Goal: Task Accomplishment & Management: Manage account settings

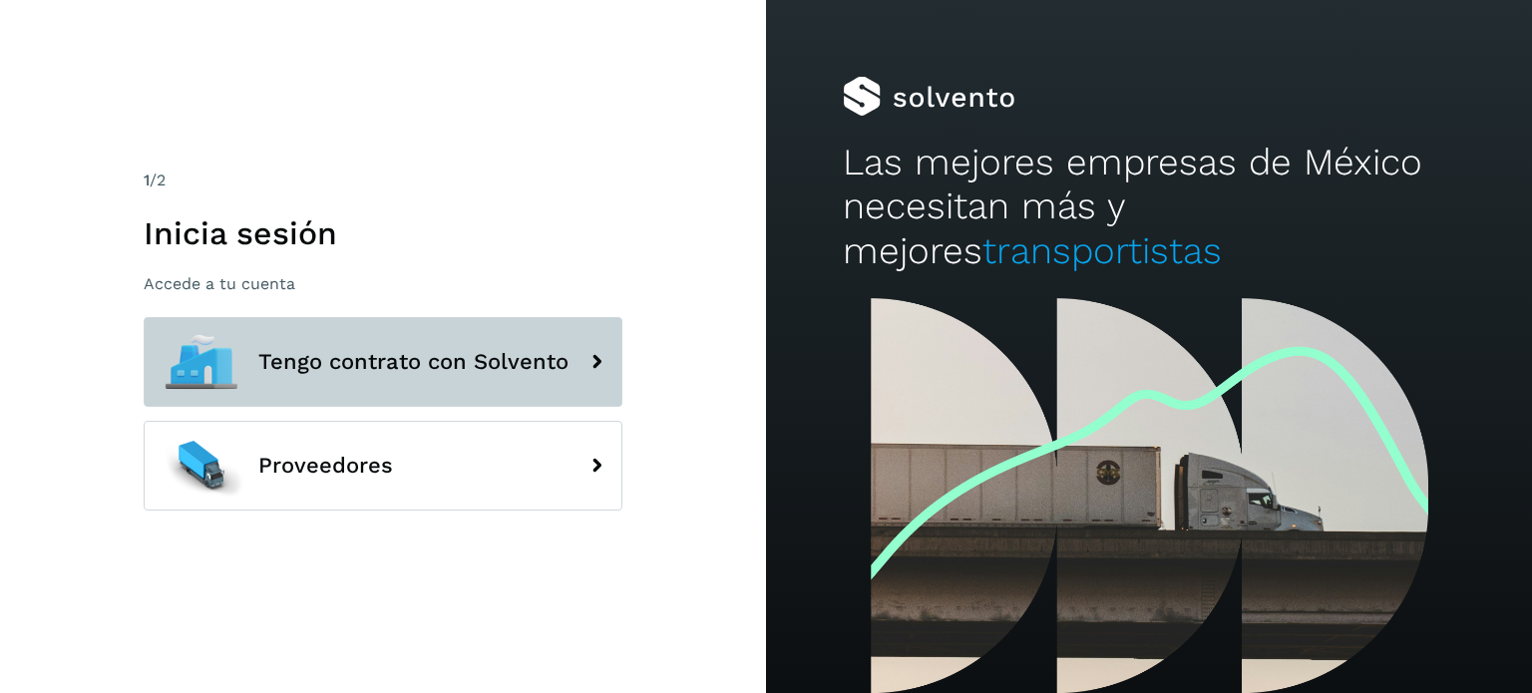
click at [557, 378] on button "Tengo contrato con Solvento" at bounding box center [383, 362] width 479 height 90
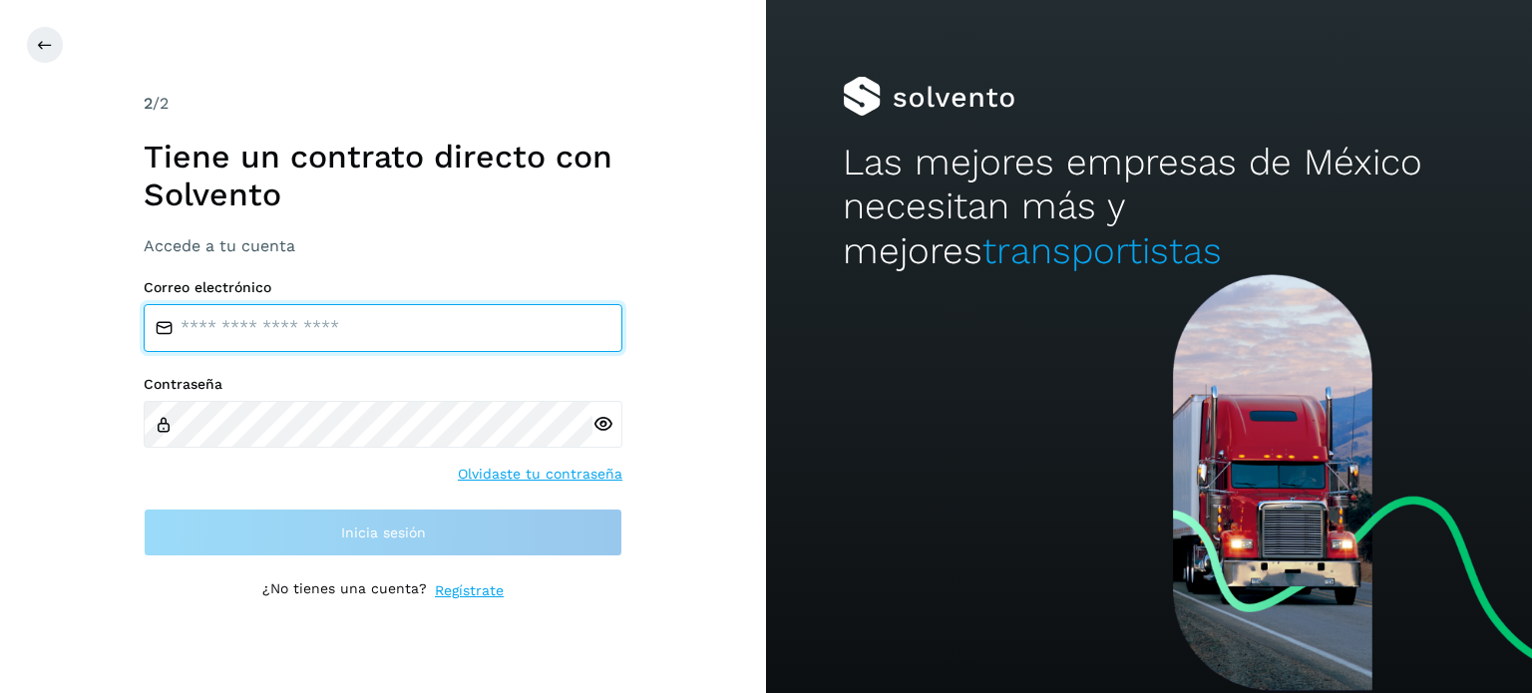
type input "**********"
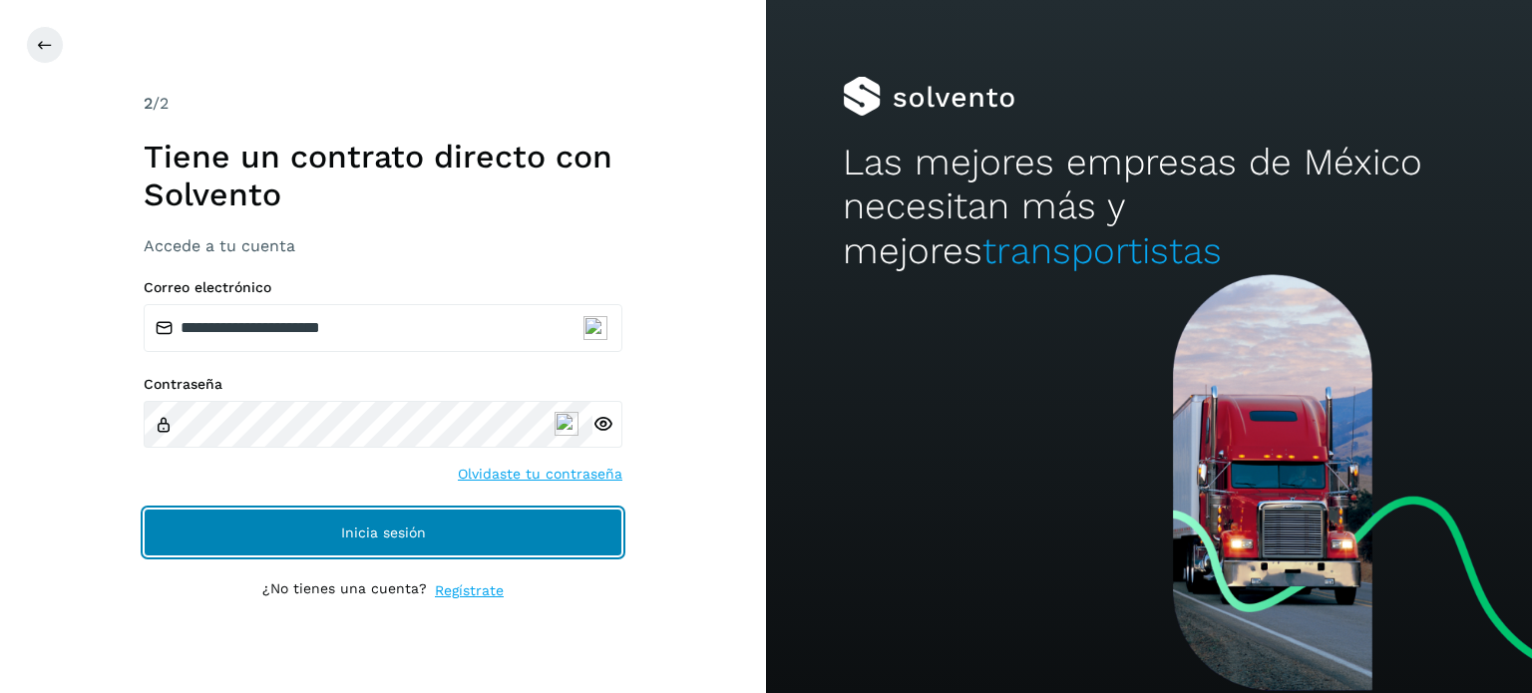
click at [446, 537] on button "Inicia sesión" at bounding box center [383, 533] width 479 height 48
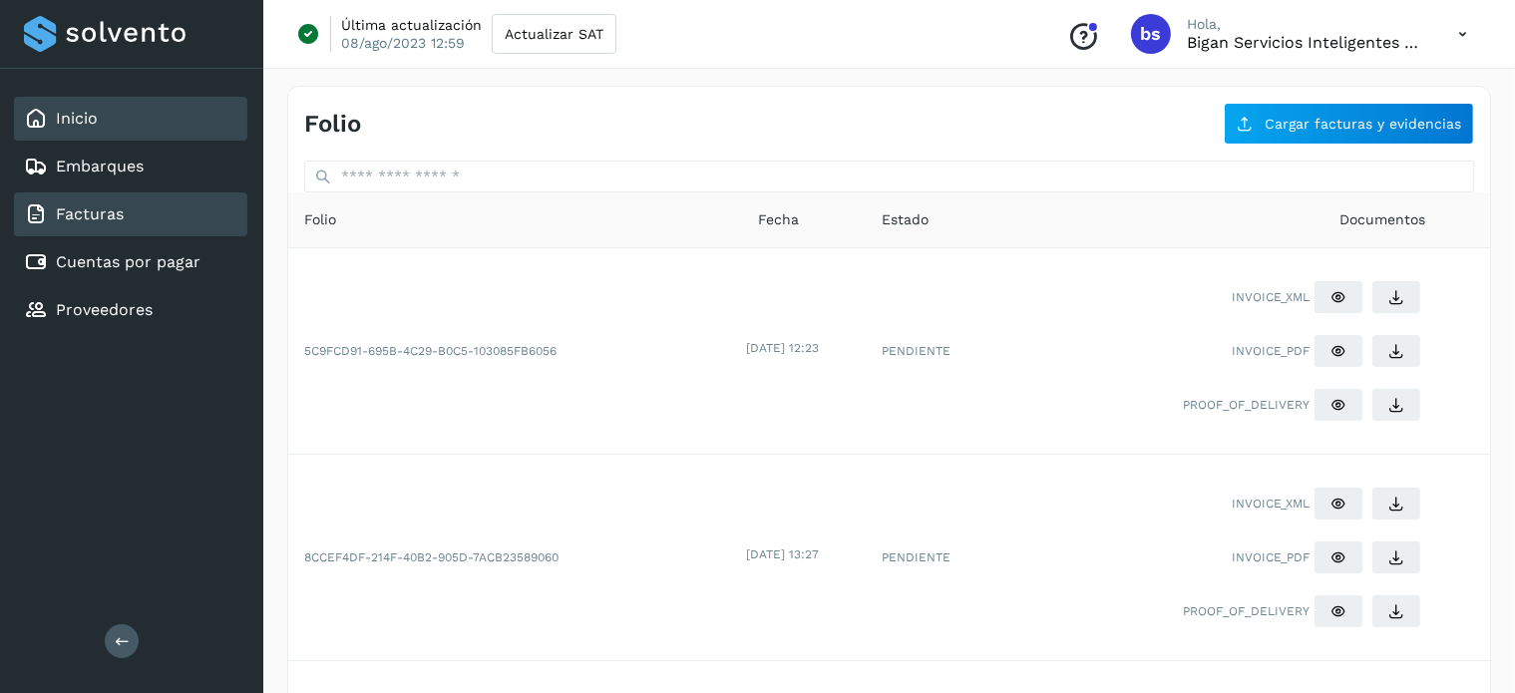
click at [134, 119] on div "Inicio" at bounding box center [130, 119] width 233 height 44
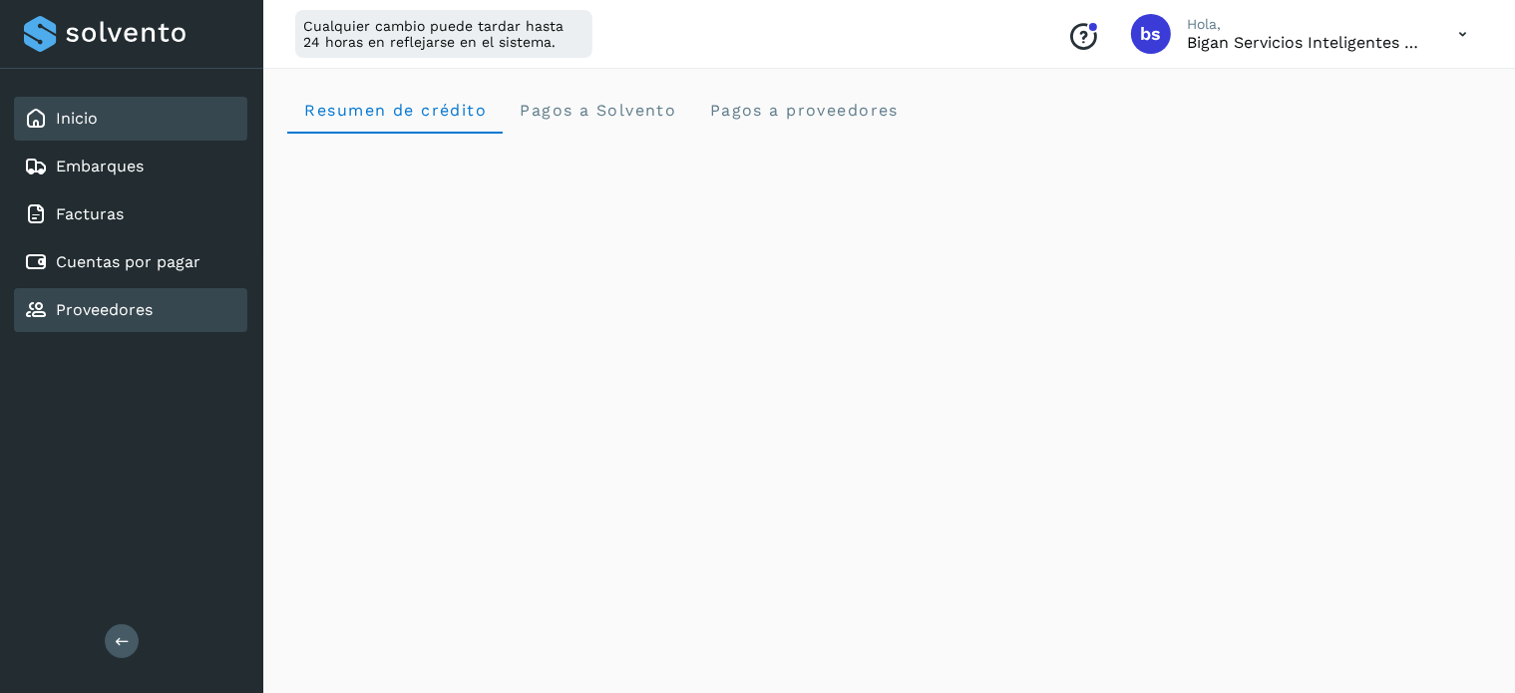
click at [90, 303] on link "Proveedores" at bounding box center [104, 309] width 97 height 19
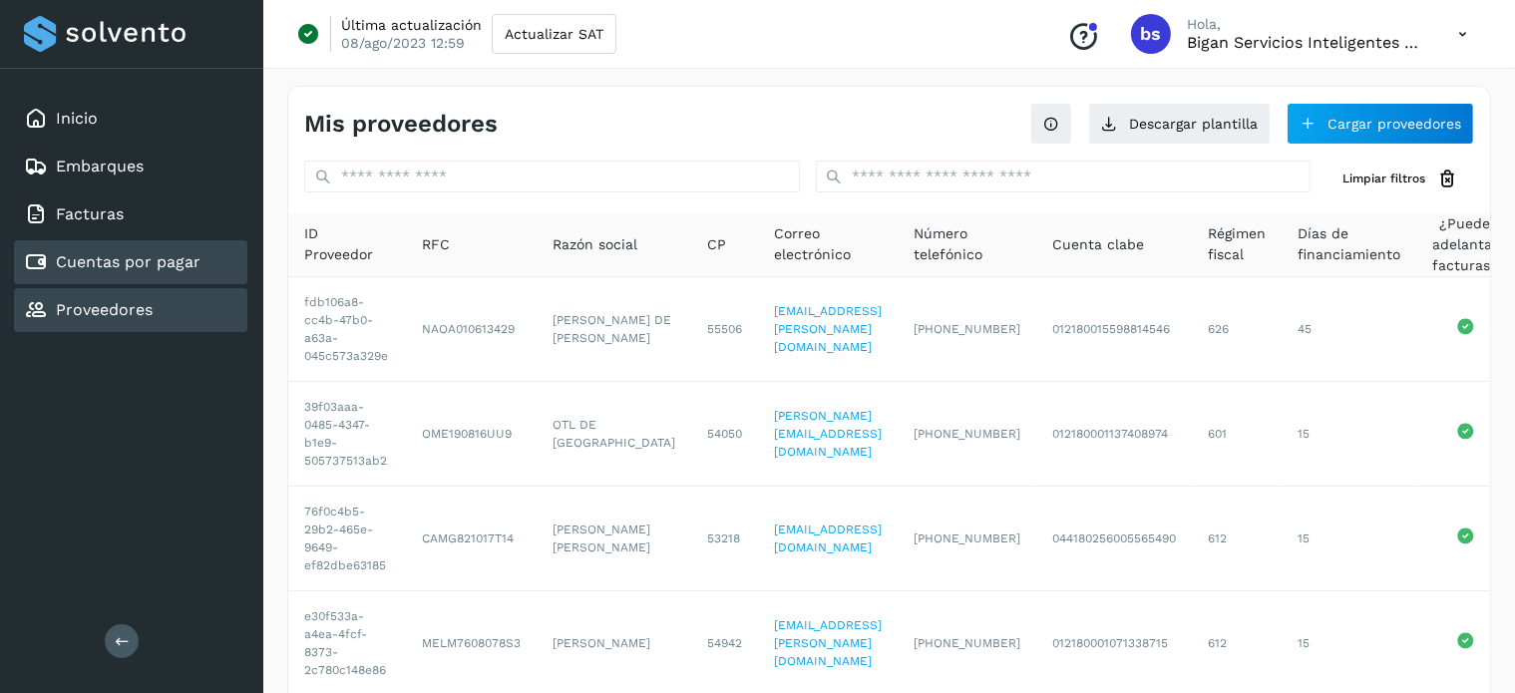
click at [148, 258] on link "Cuentas por pagar" at bounding box center [128, 261] width 145 height 19
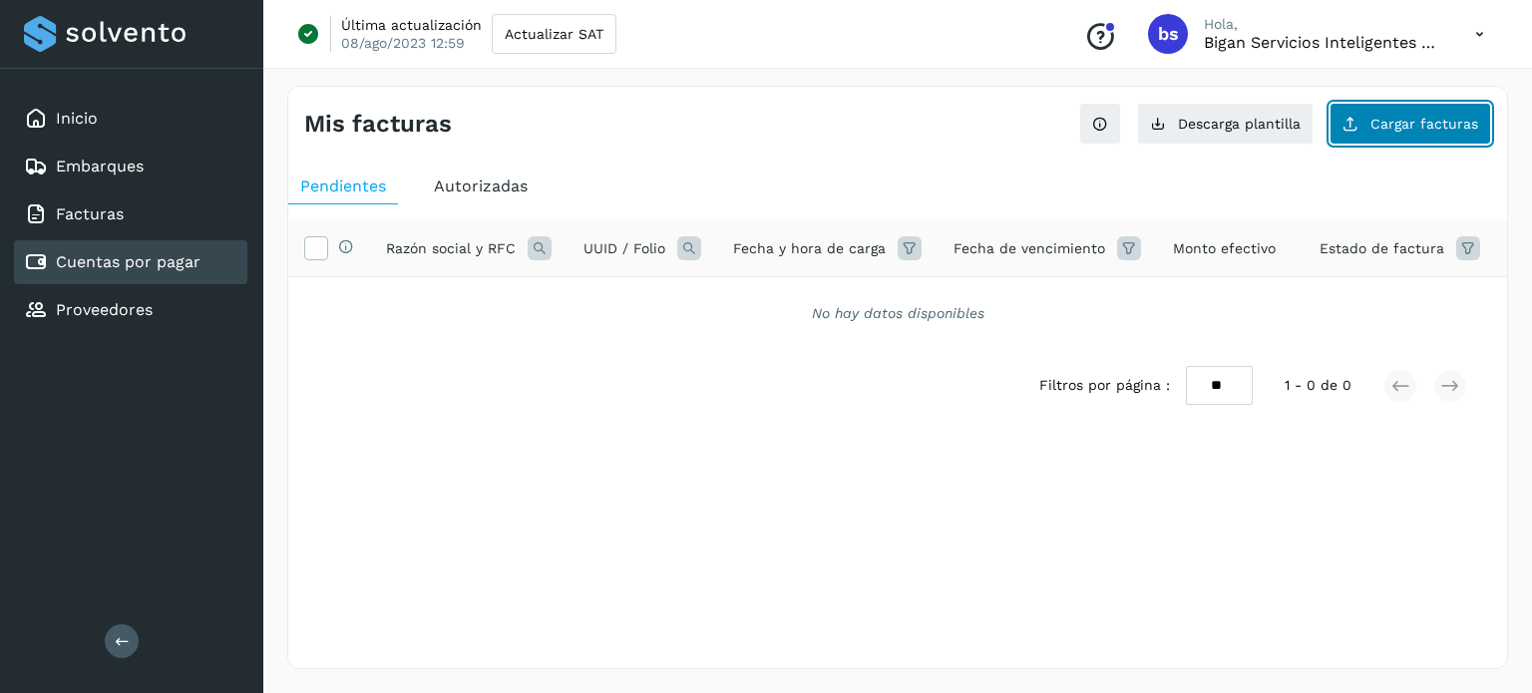
click at [1436, 131] on button "Cargar facturas" at bounding box center [1411, 124] width 162 height 42
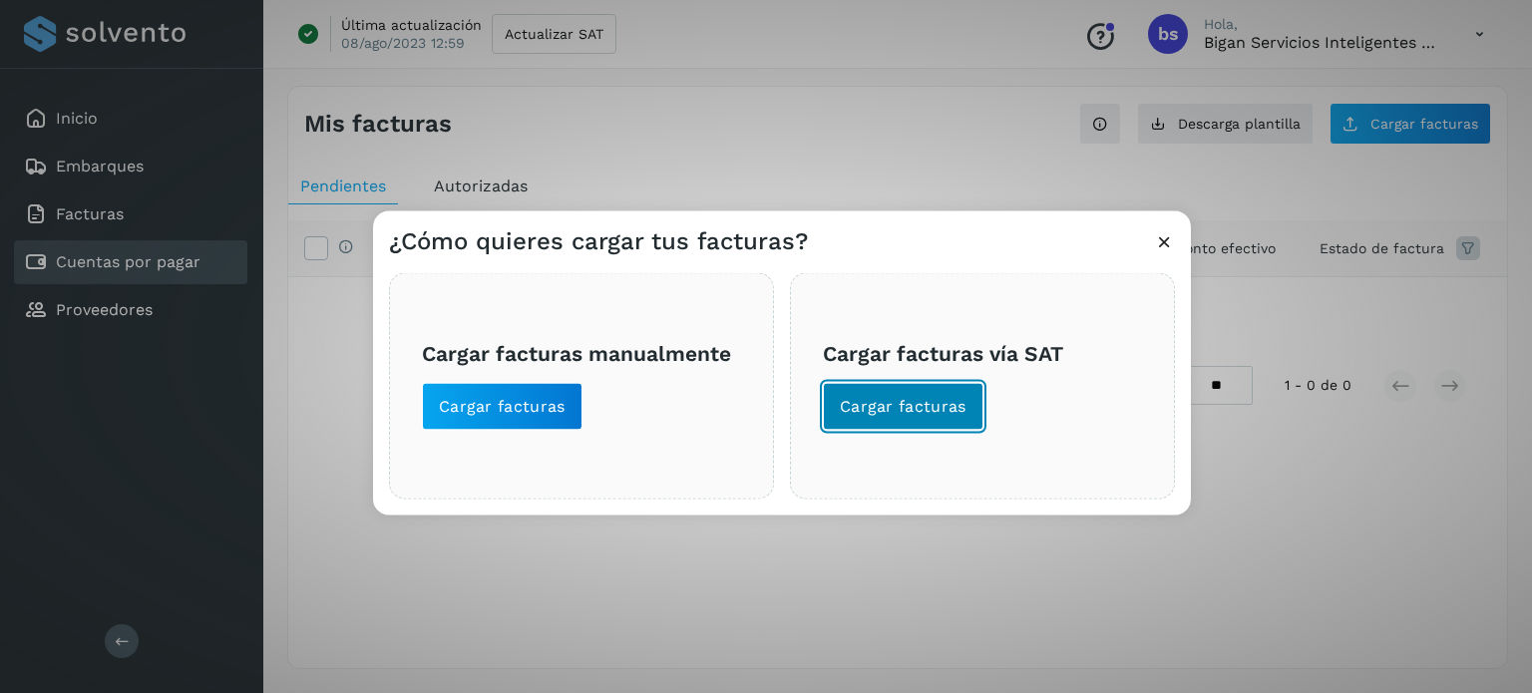
click at [940, 412] on span "Cargar facturas" at bounding box center [903, 406] width 127 height 22
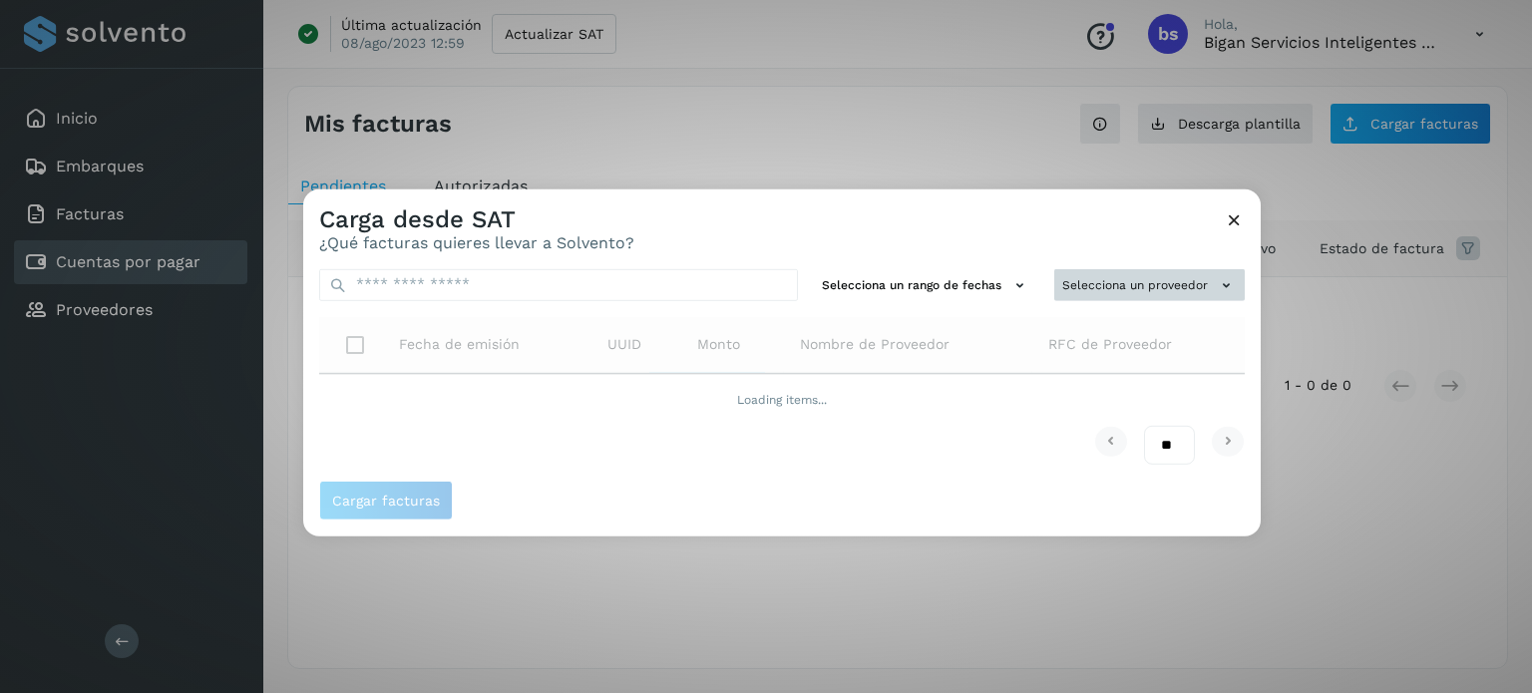
click at [1097, 293] on button "Selecciona un proveedor" at bounding box center [1149, 284] width 191 height 33
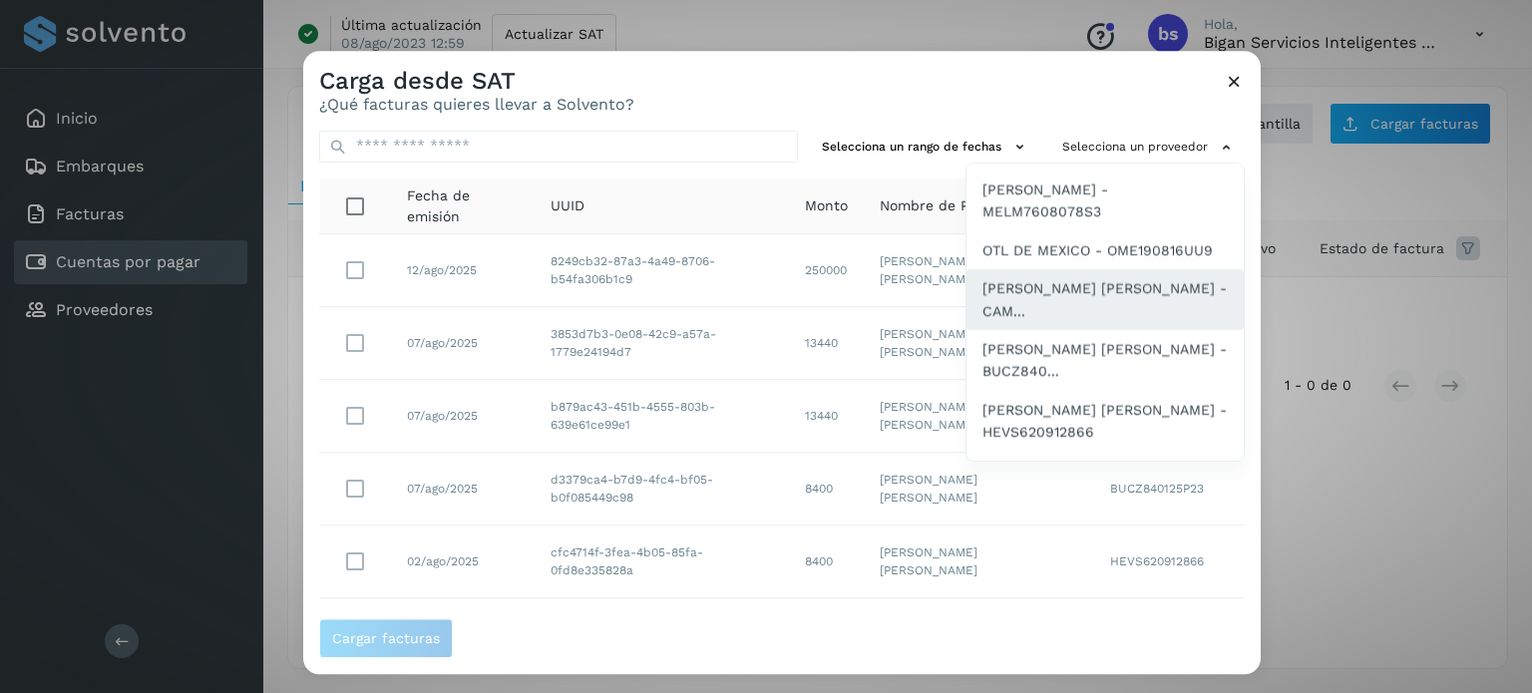
scroll to position [132, 0]
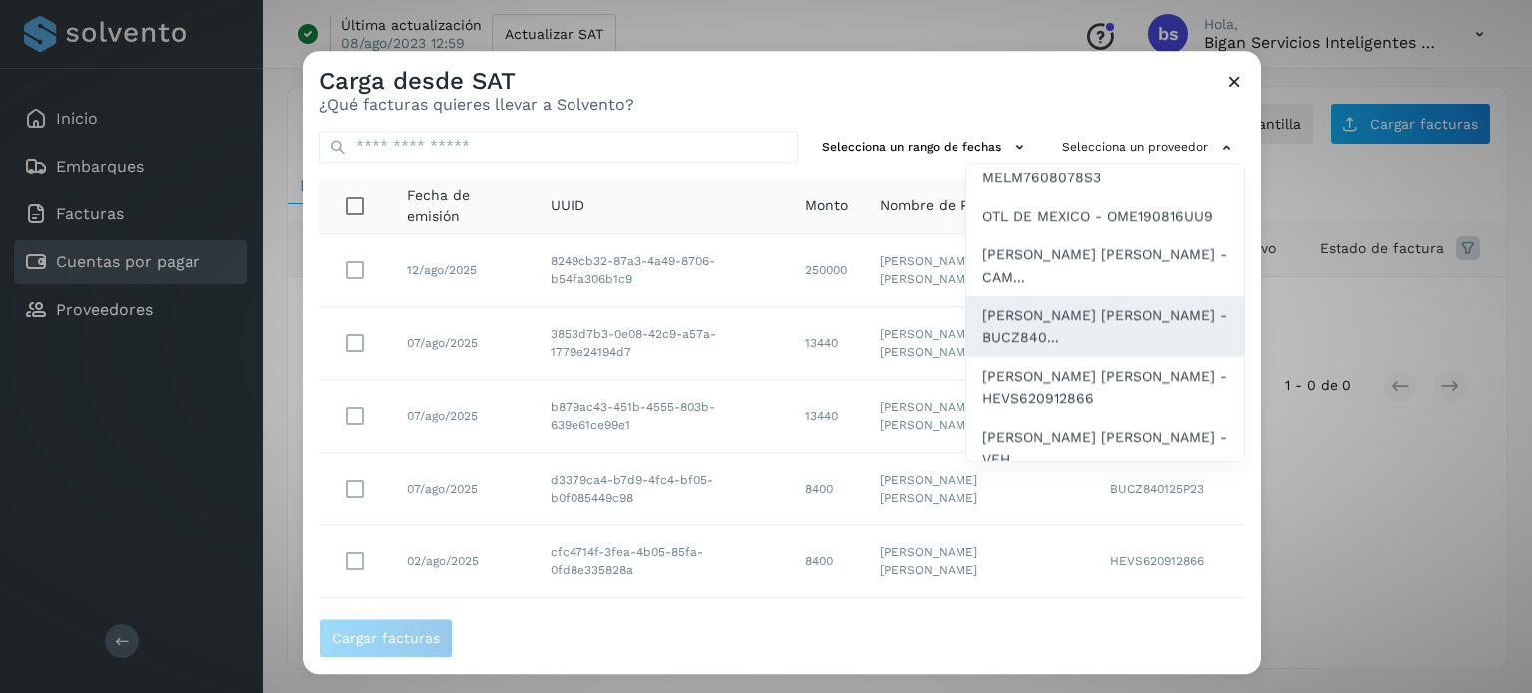
click at [1086, 349] on span "[PERSON_NAME] [PERSON_NAME] - BUCZ840..." at bounding box center [1105, 326] width 245 height 45
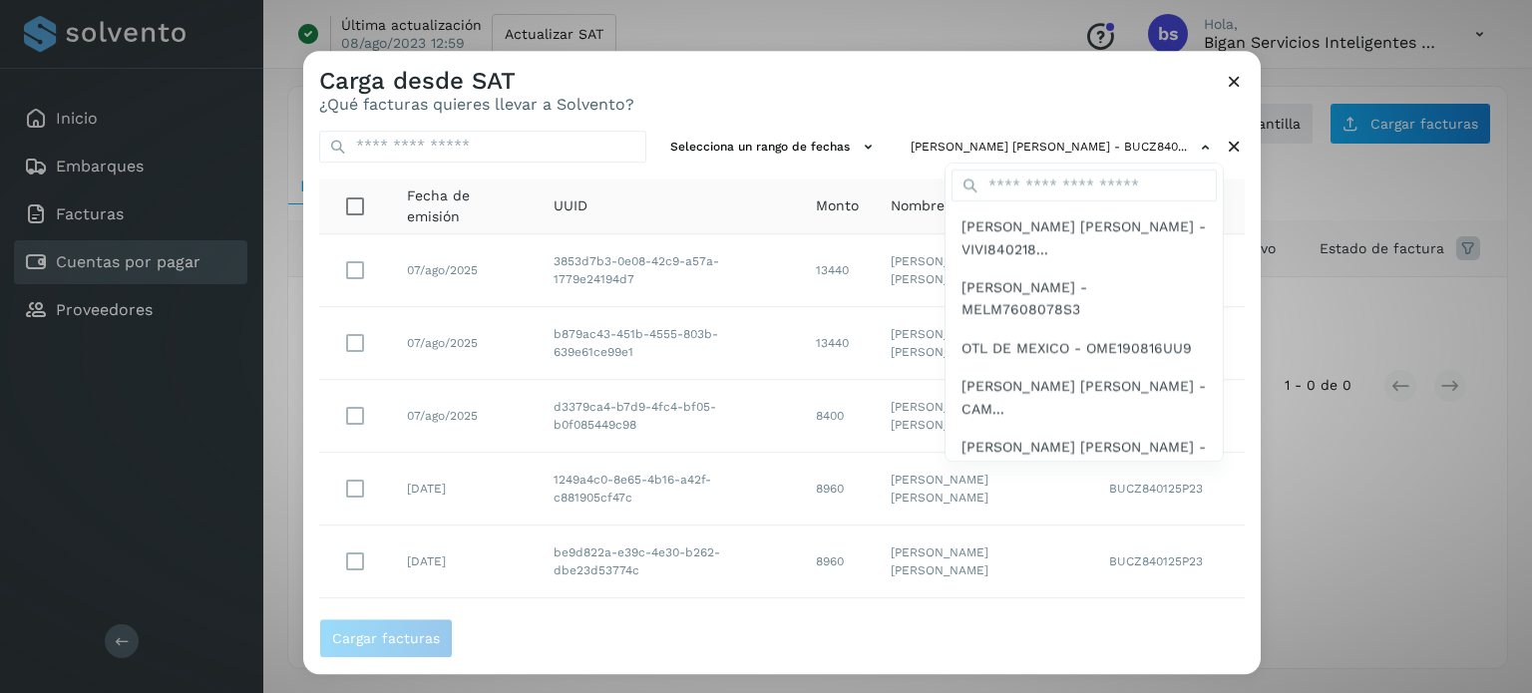
click at [758, 615] on div at bounding box center [1069, 397] width 1532 height 693
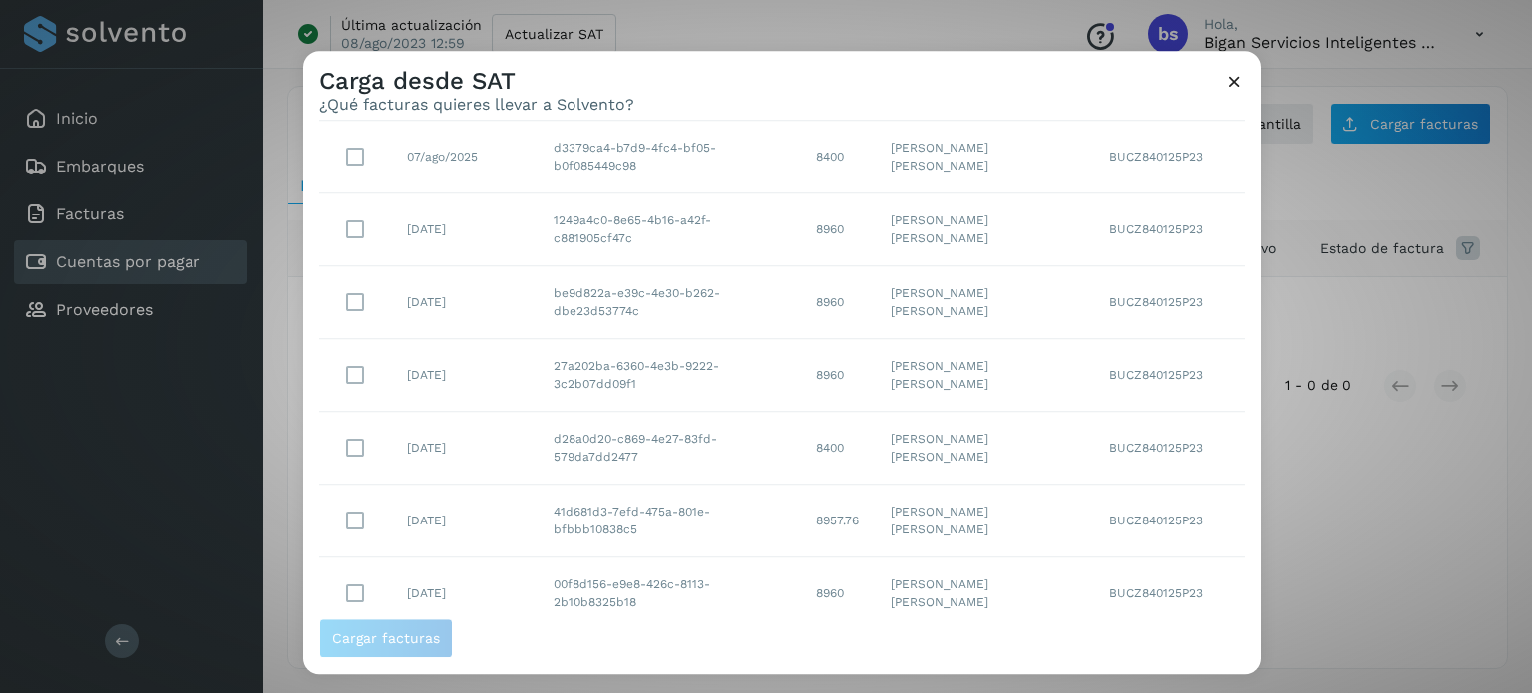
scroll to position [395, 0]
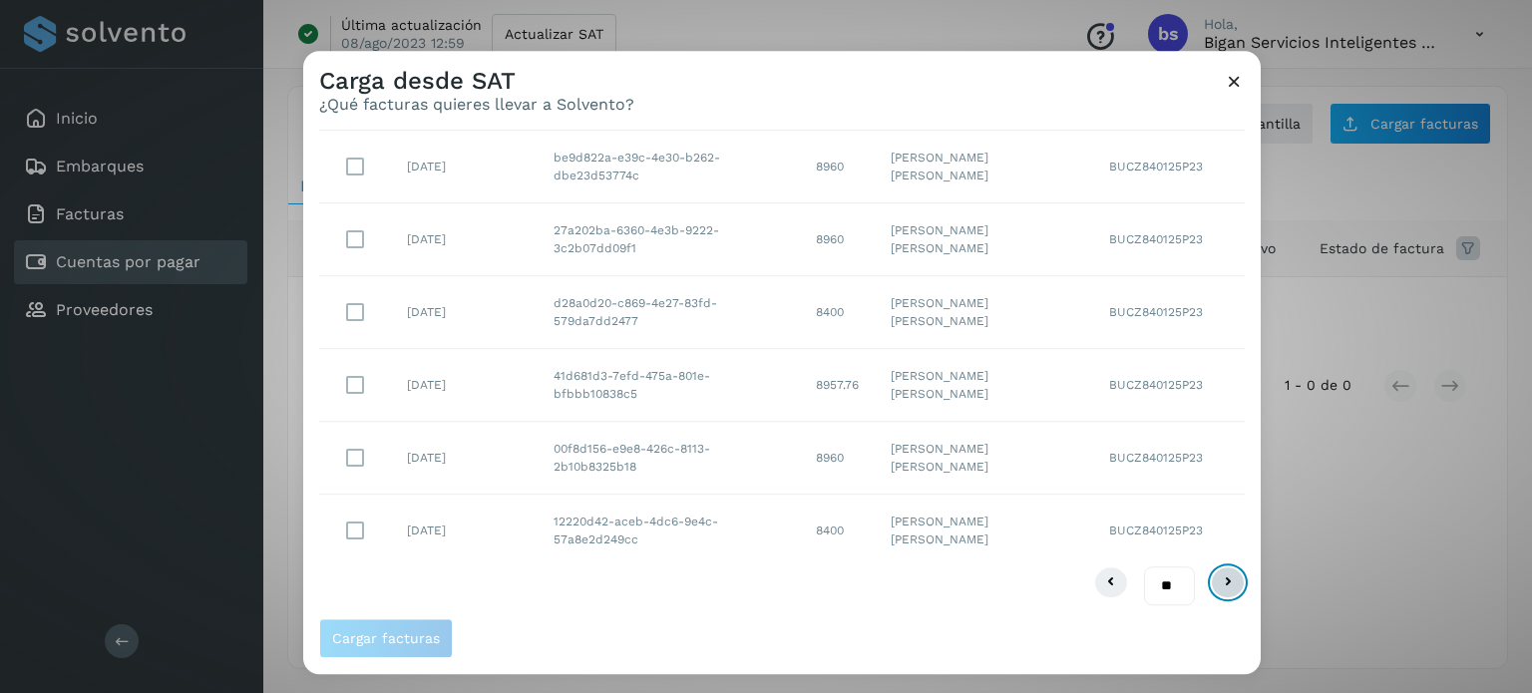
click at [1216, 582] on icon at bounding box center [1228, 584] width 24 height 24
click at [1216, 583] on icon at bounding box center [1228, 584] width 24 height 24
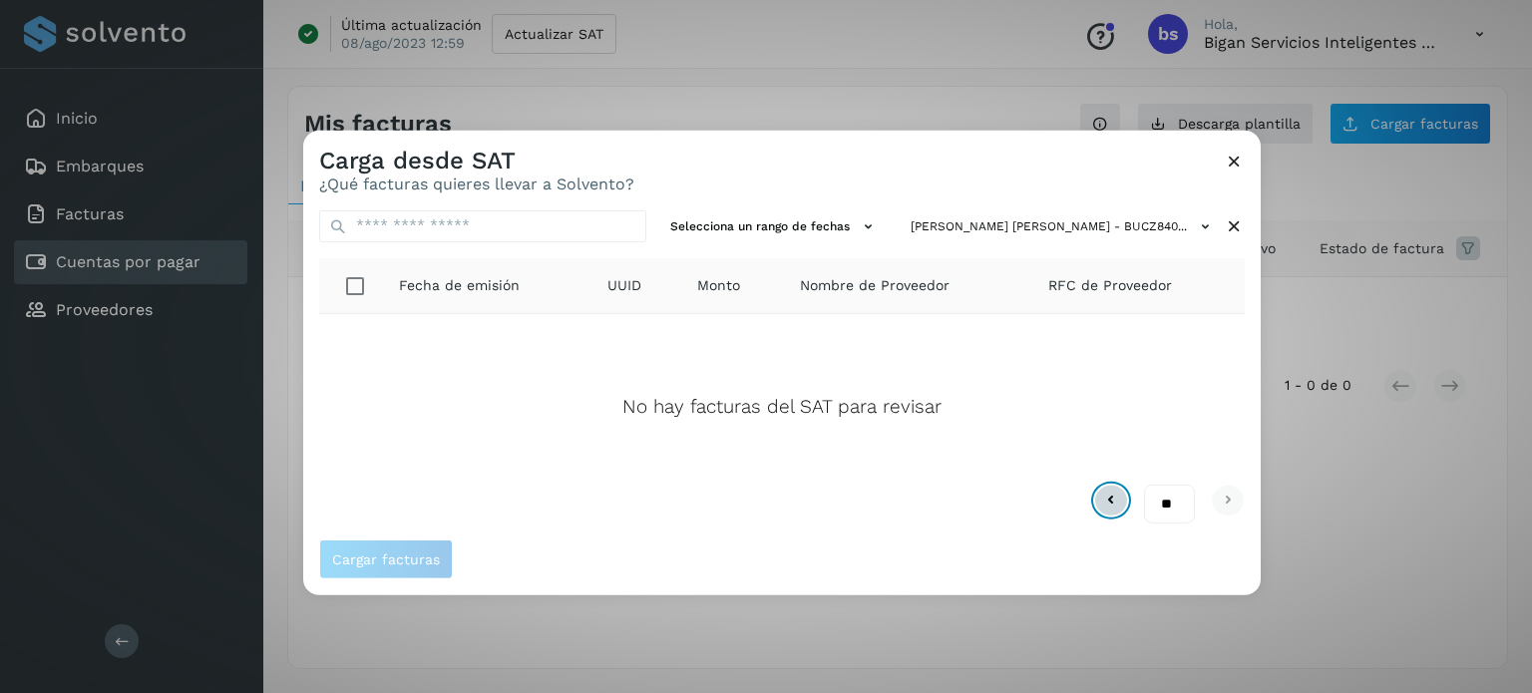
click at [1105, 495] on icon at bounding box center [1111, 501] width 24 height 24
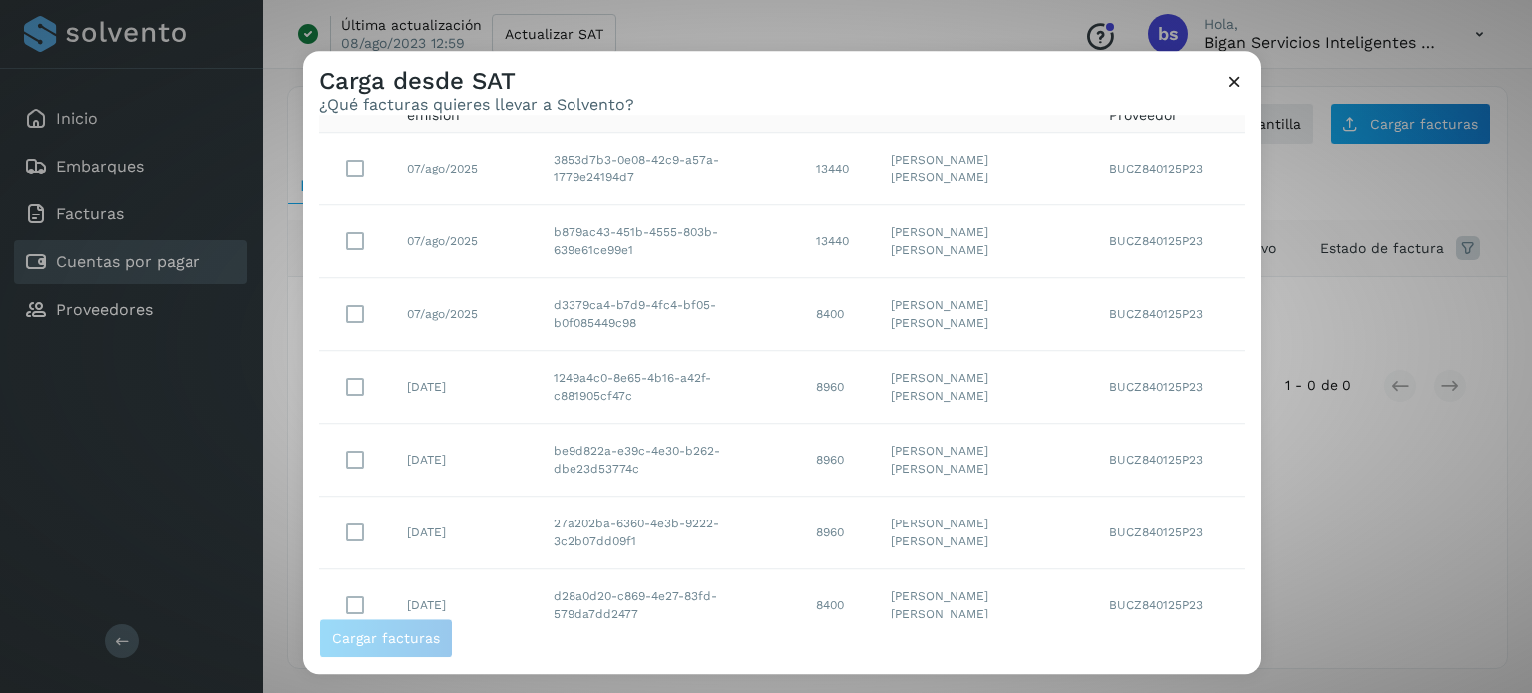
scroll to position [395, 0]
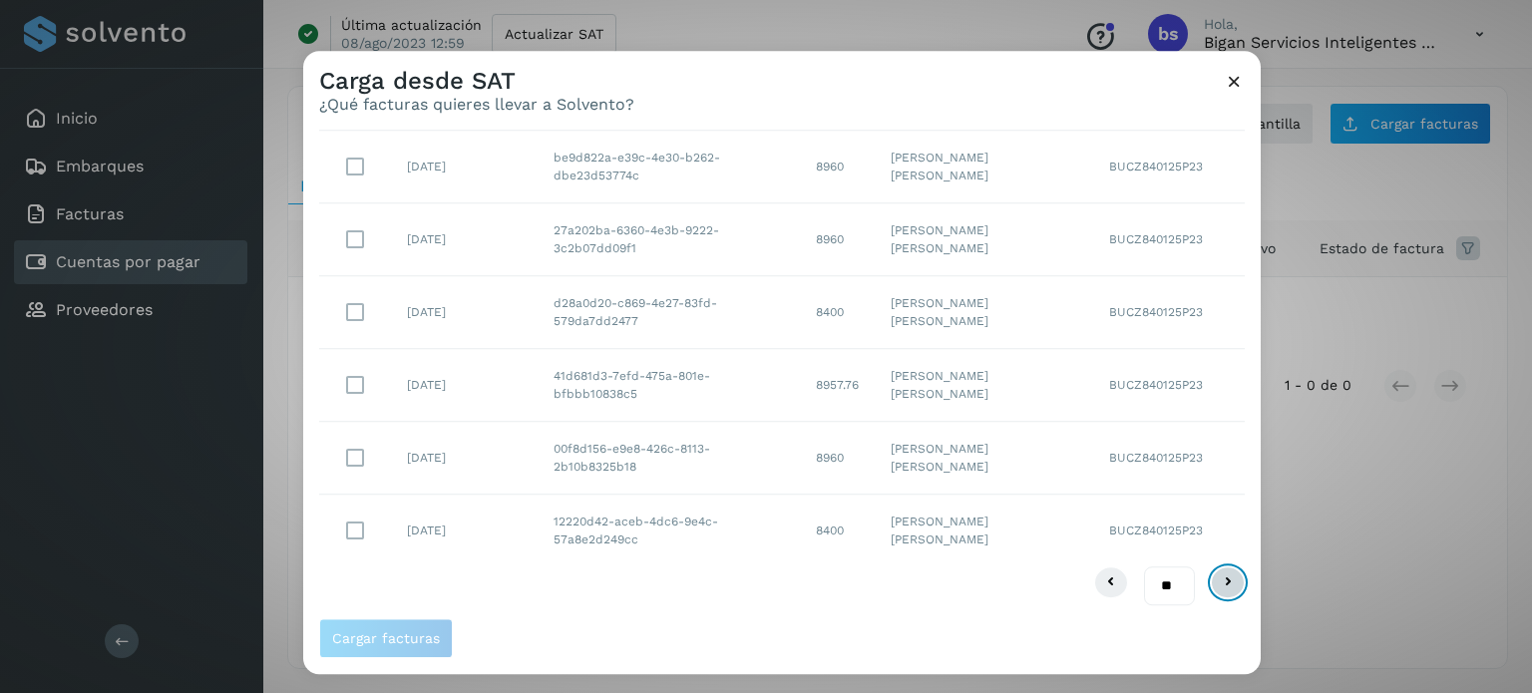
click at [1216, 582] on icon at bounding box center [1228, 584] width 24 height 24
click at [388, 634] on span "Cargar facturas" at bounding box center [386, 638] width 108 height 14
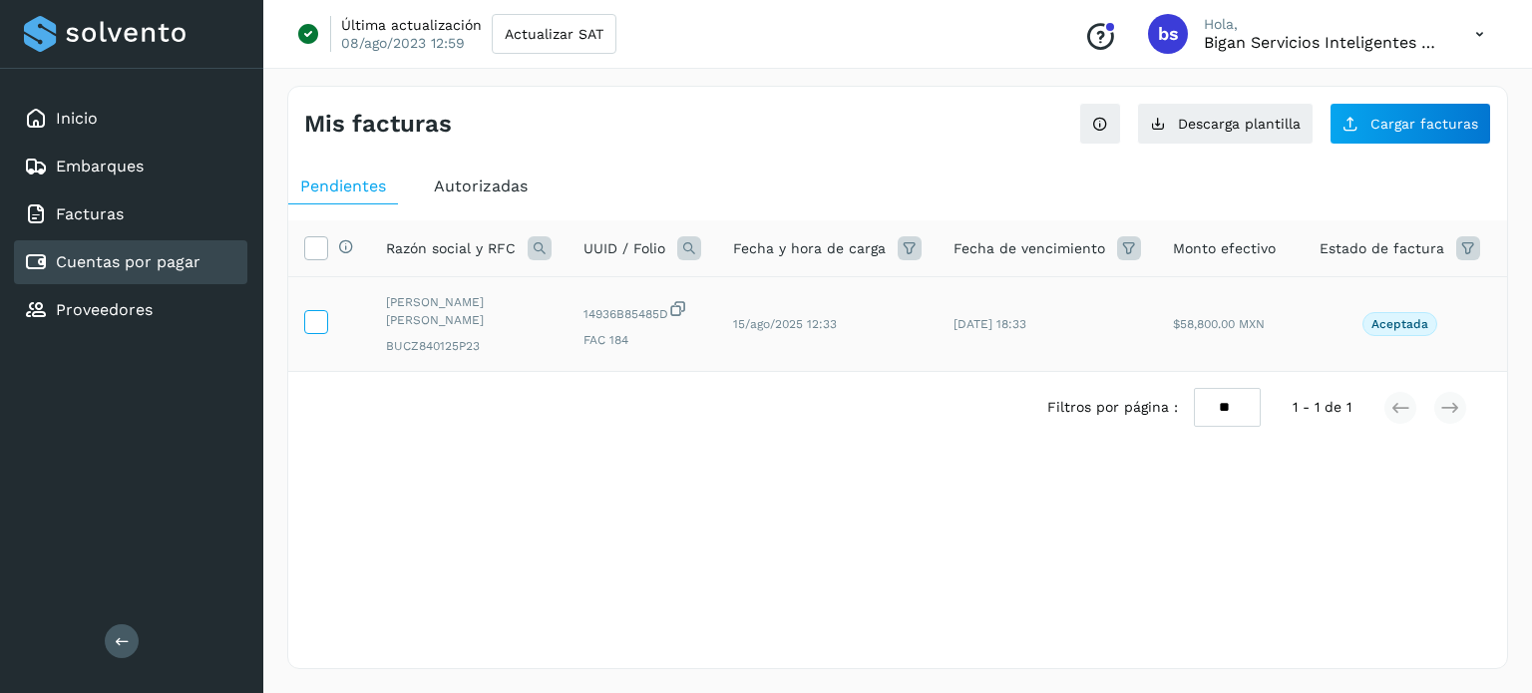
click at [319, 319] on icon at bounding box center [315, 320] width 21 height 21
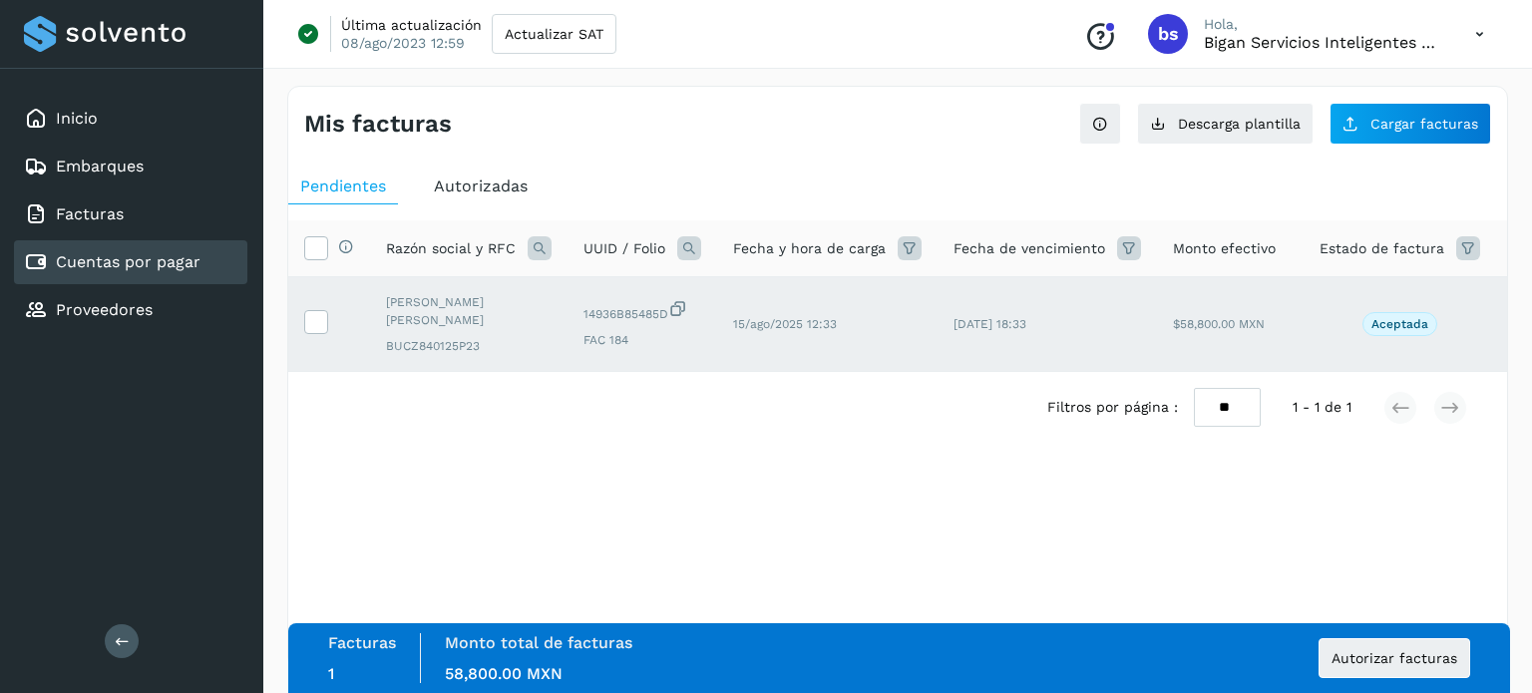
scroll to position [0, 83]
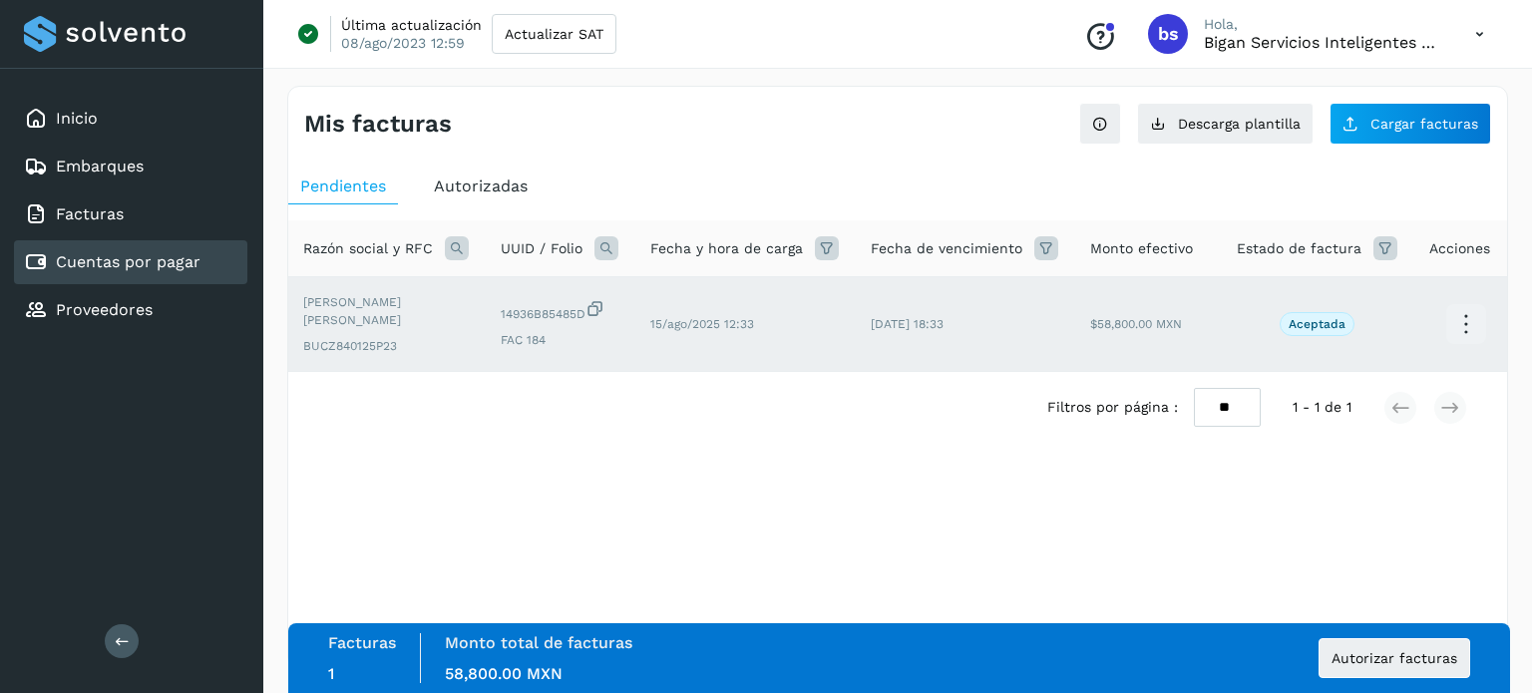
click at [1460, 324] on icon at bounding box center [1465, 324] width 47 height 47
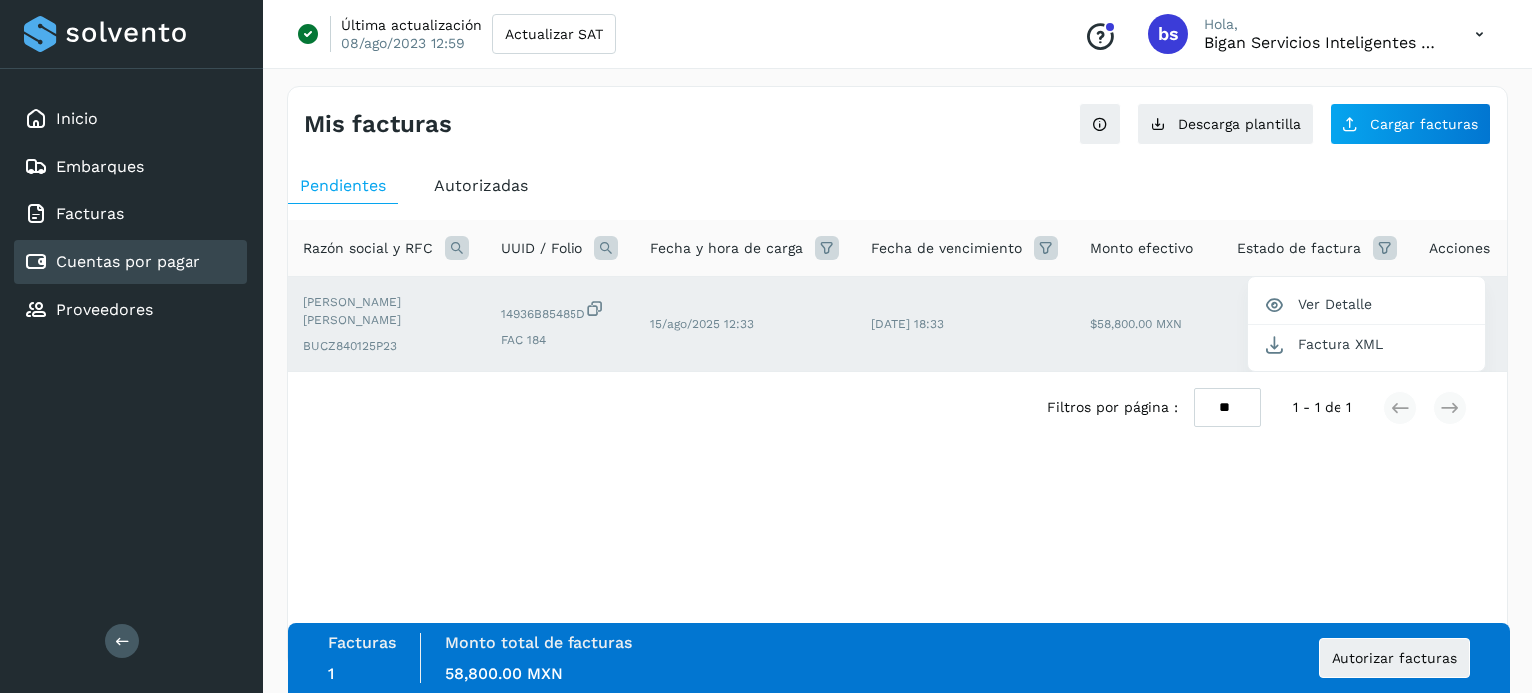
drag, startPoint x: 984, startPoint y: 383, endPoint x: 867, endPoint y: 394, distance: 117.2
click at [878, 400] on div at bounding box center [766, 346] width 1532 height 693
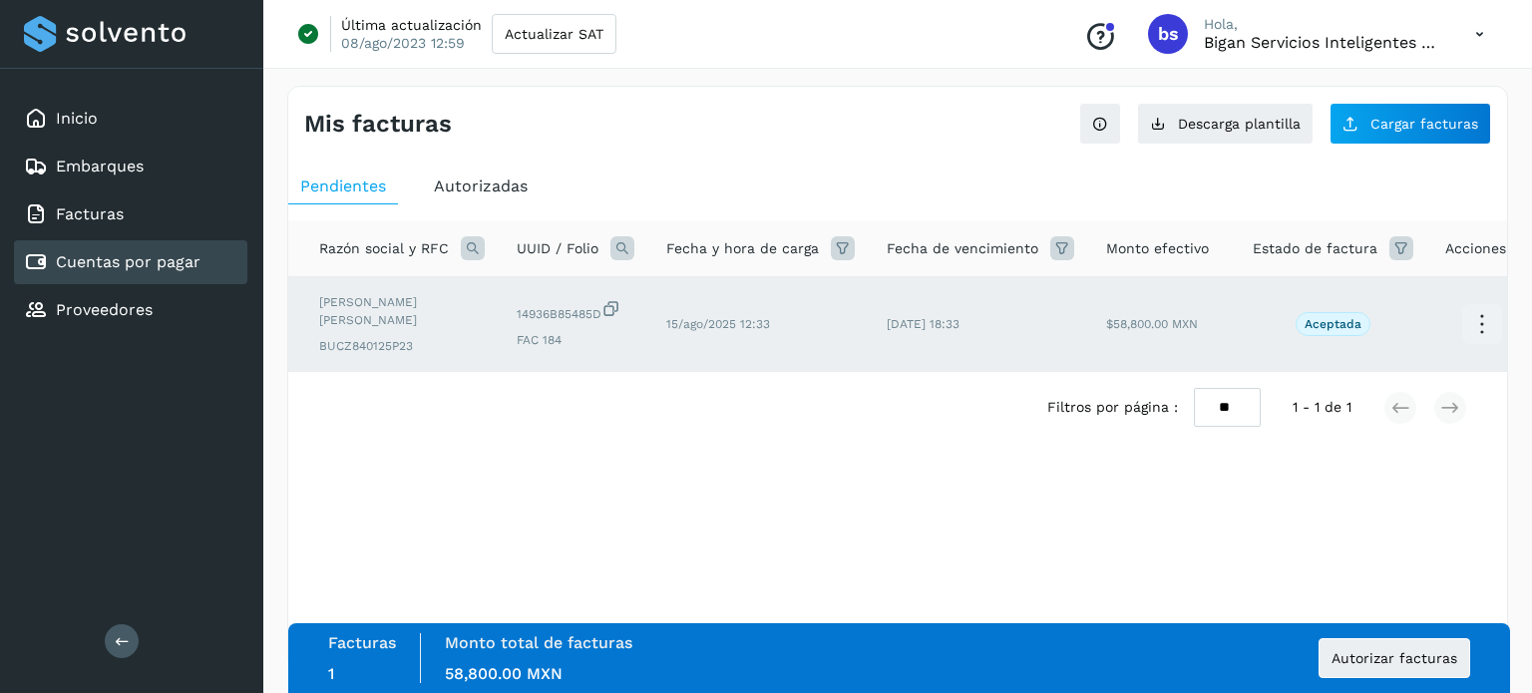
scroll to position [0, 0]
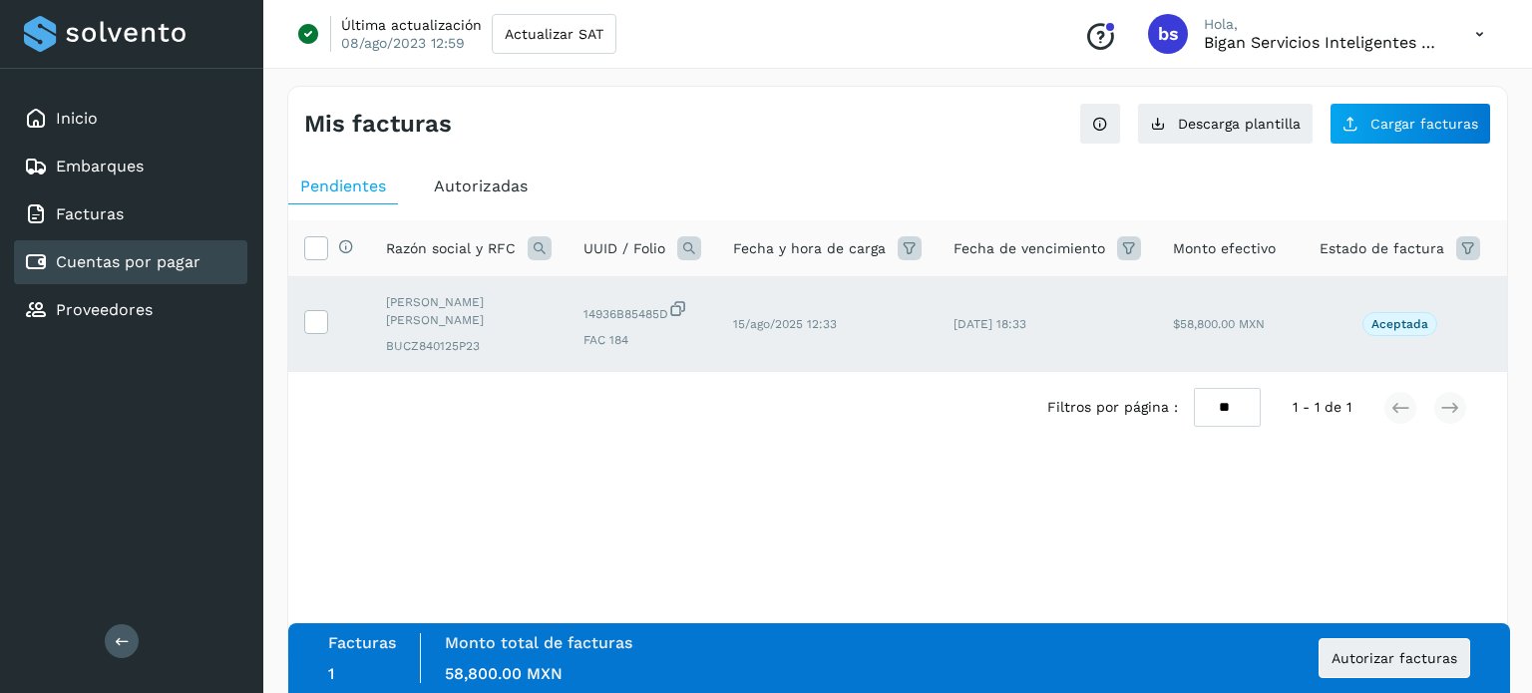
click at [510, 474] on div "Selecciona una fecha" at bounding box center [897, 459] width 1219 height 33
click at [313, 317] on icon at bounding box center [315, 320] width 21 height 21
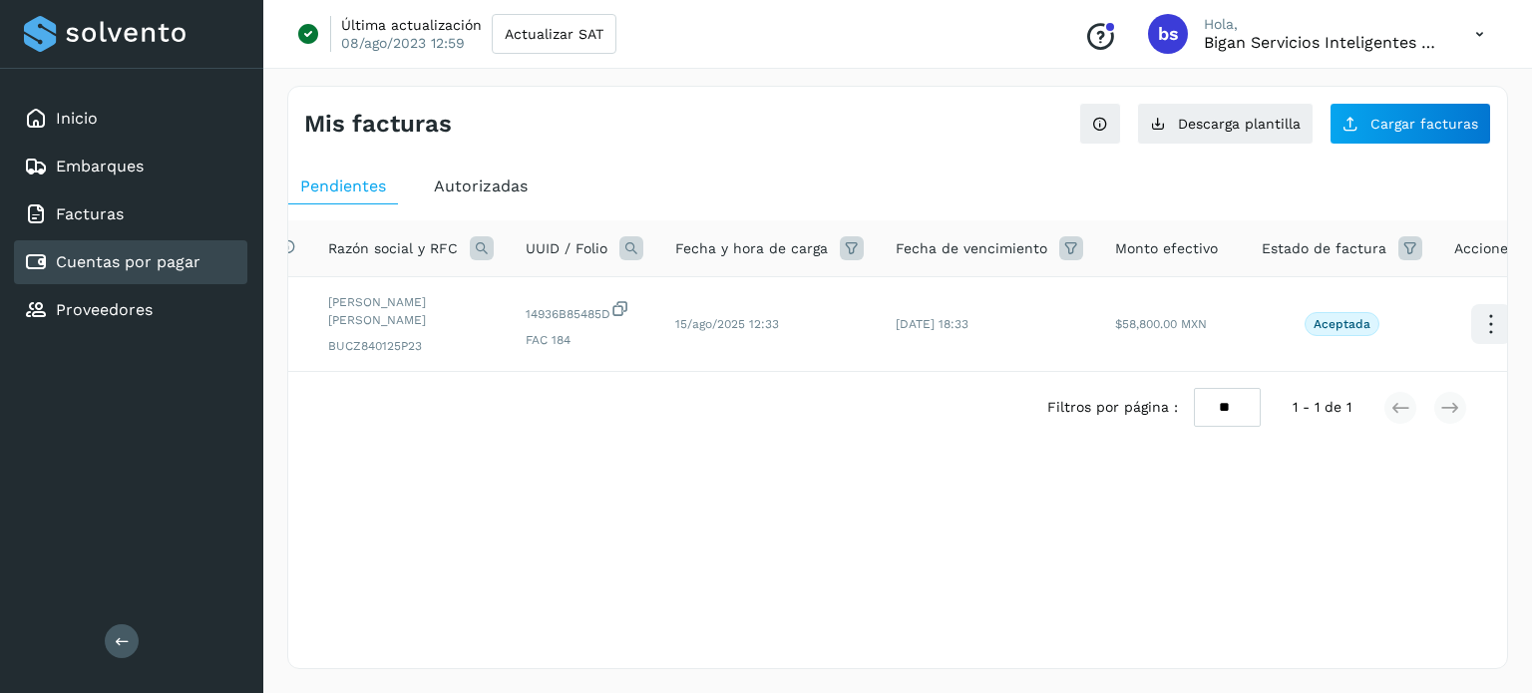
scroll to position [0, 83]
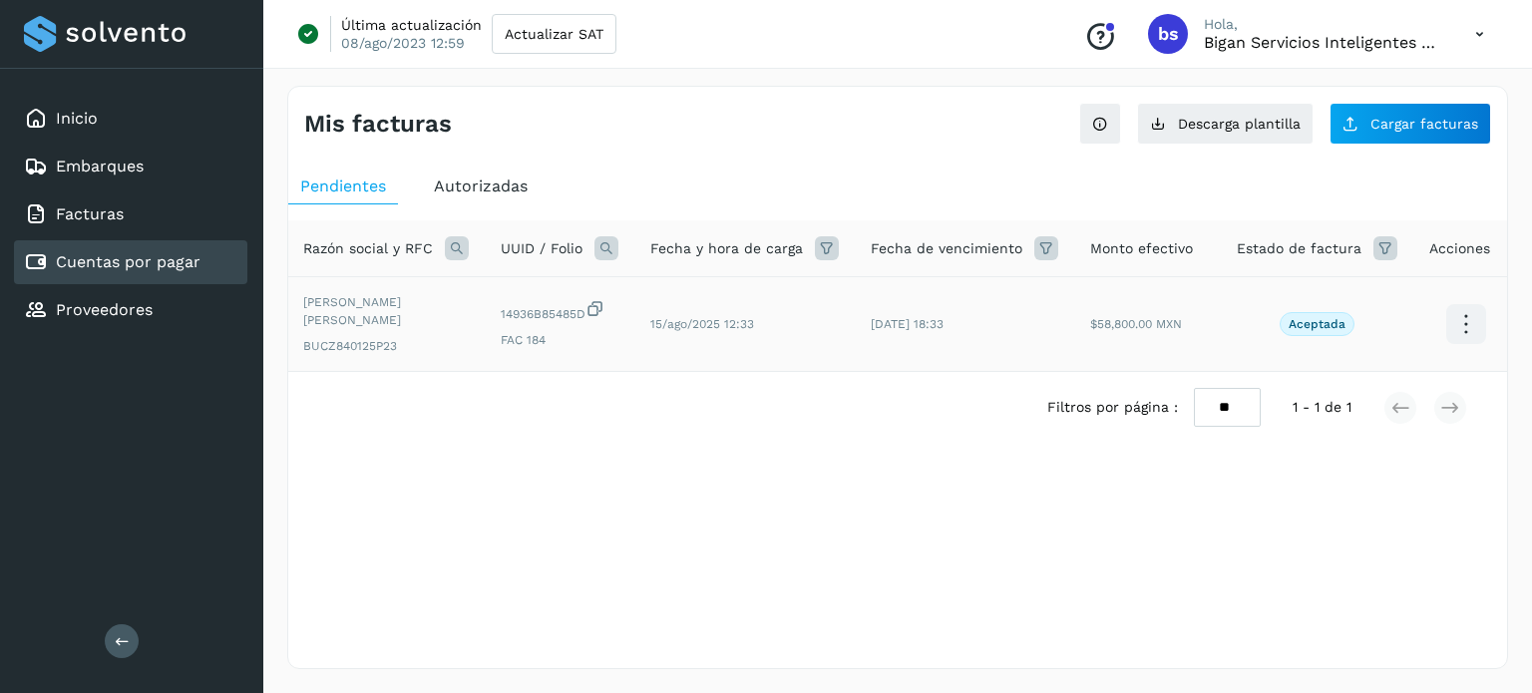
click at [1304, 326] on p "Aceptada" at bounding box center [1317, 324] width 57 height 14
click at [1474, 322] on icon at bounding box center [1465, 324] width 47 height 47
click at [1452, 322] on button "Ver Detalle" at bounding box center [1366, 304] width 237 height 39
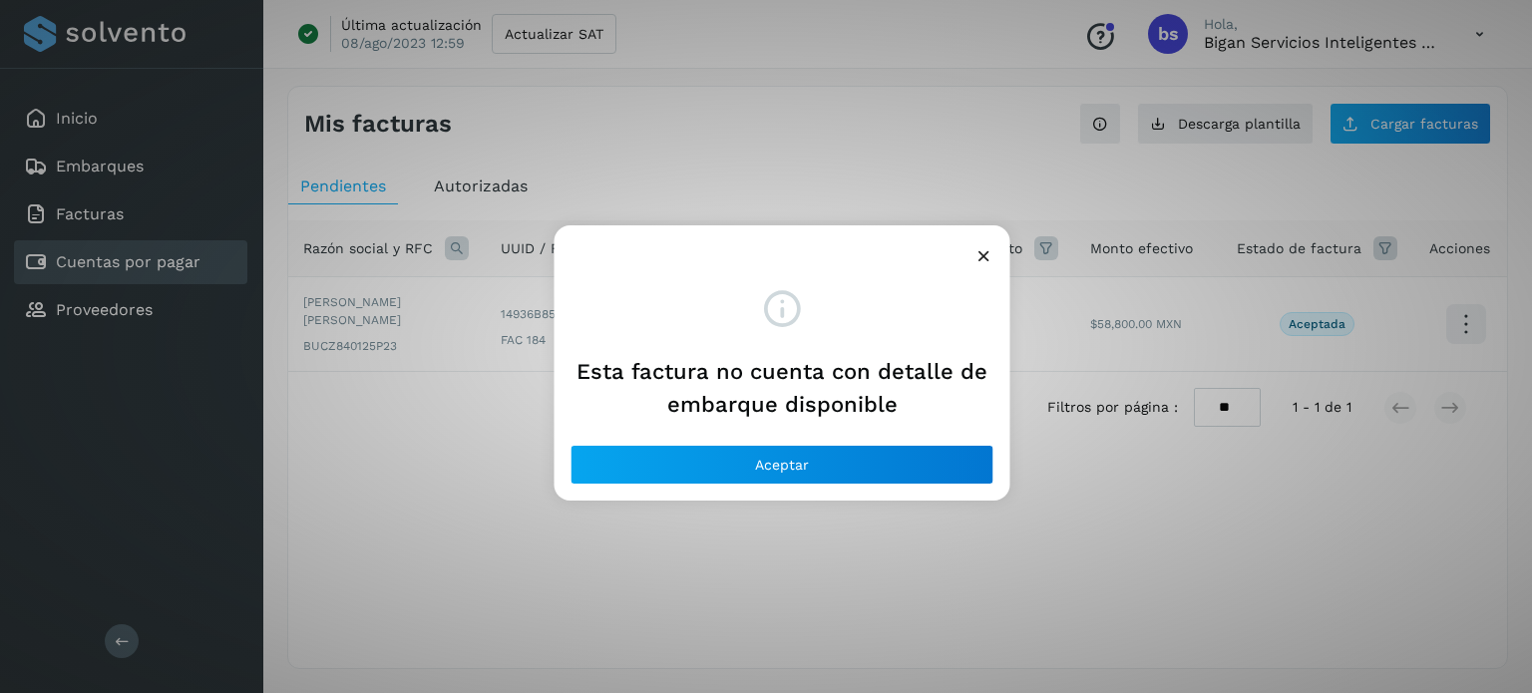
click at [983, 262] on icon at bounding box center [984, 255] width 21 height 21
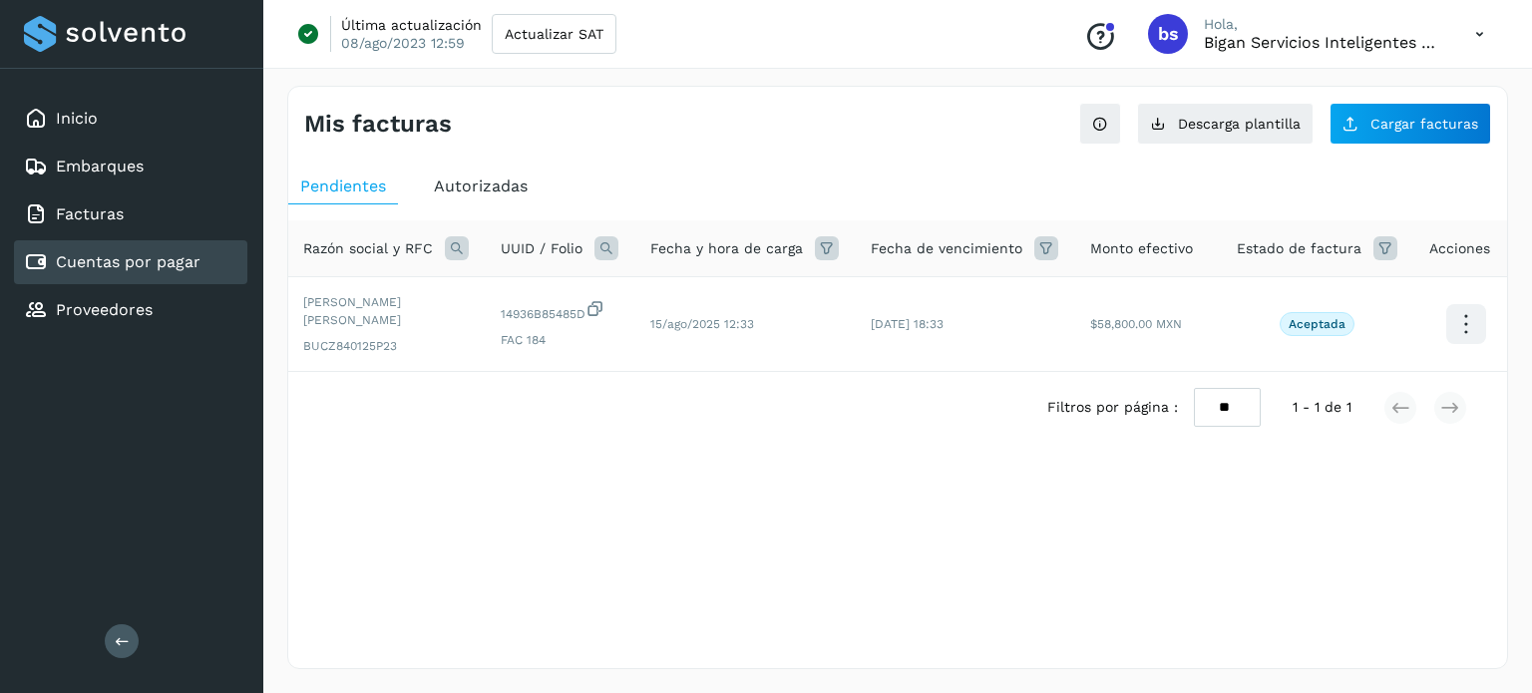
drag, startPoint x: 945, startPoint y: 390, endPoint x: 785, endPoint y: 401, distance: 160.0
click at [790, 406] on div "Filtros por página : ** ** ** 1 - 1 de 1" at bounding box center [897, 407] width 1219 height 71
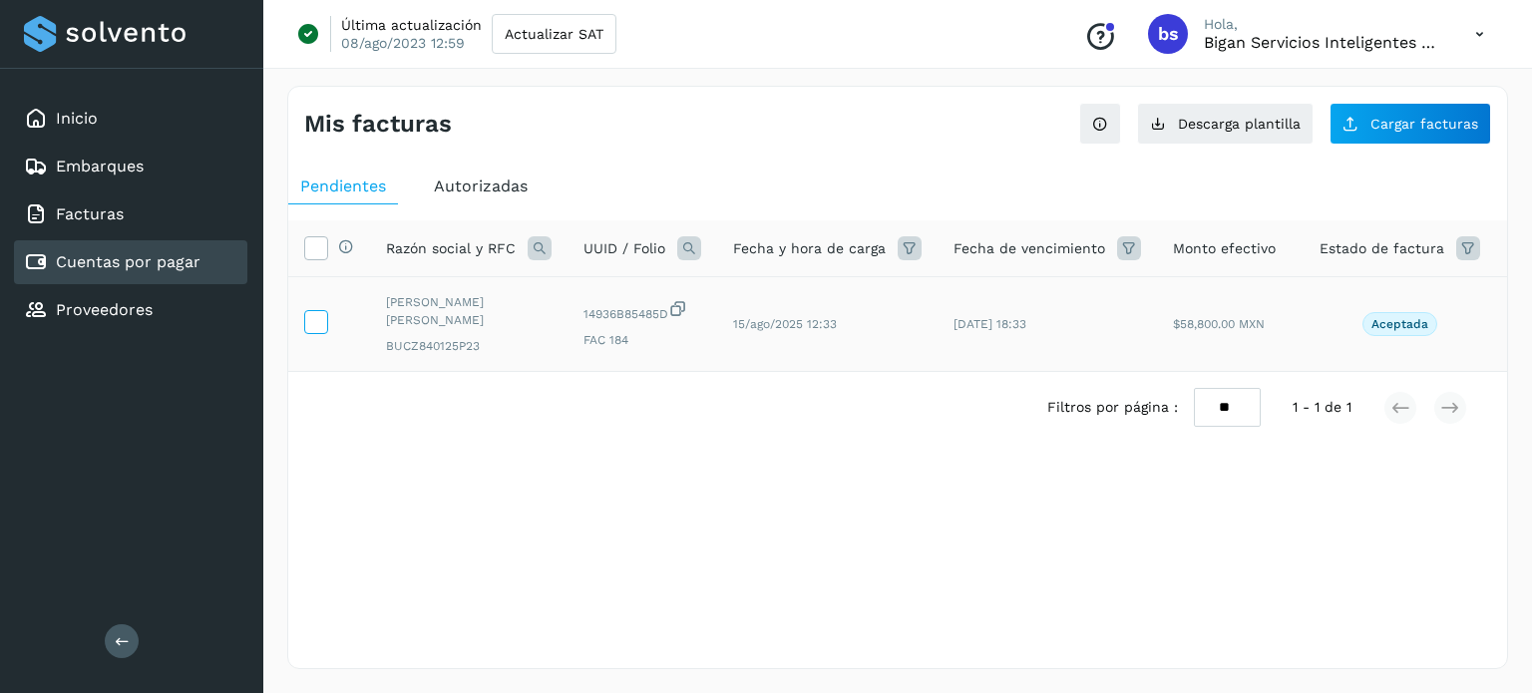
click at [319, 326] on icon at bounding box center [315, 320] width 21 height 21
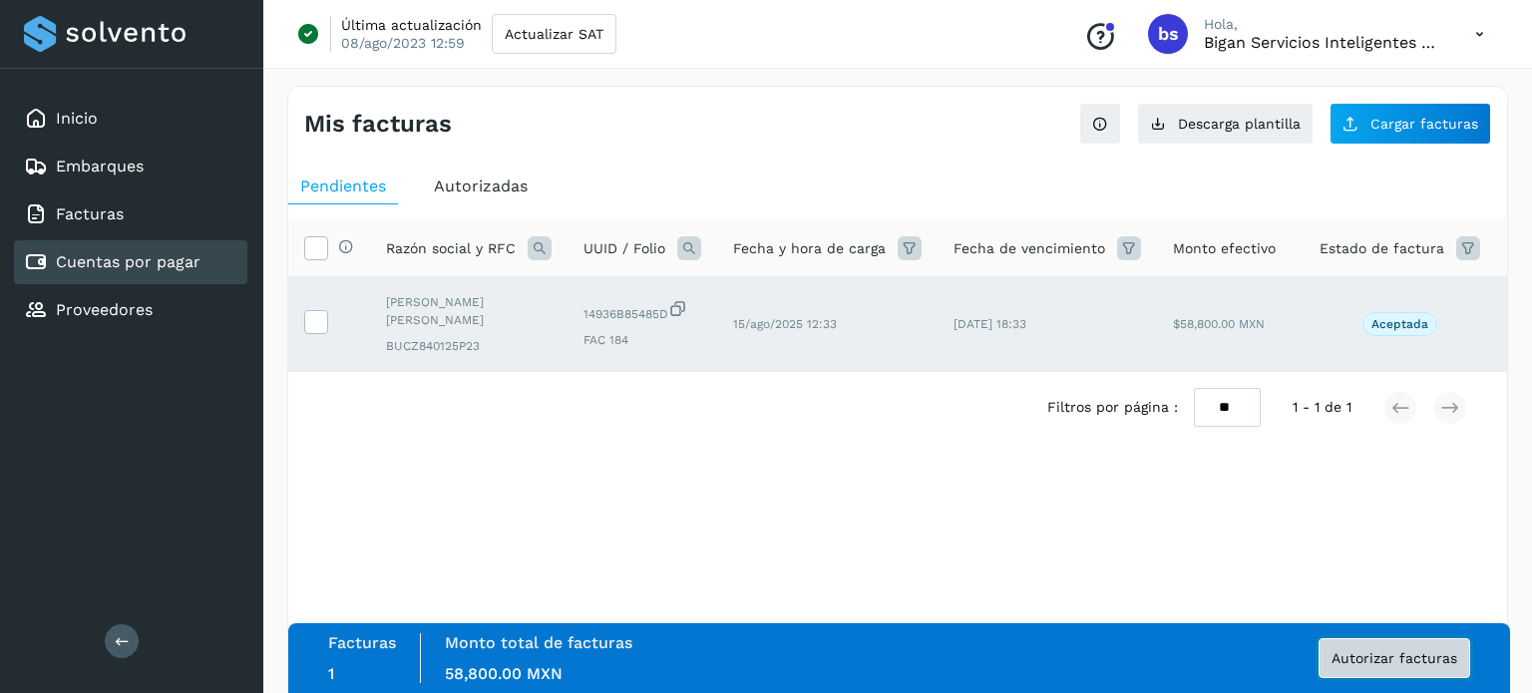
click at [1396, 672] on button "Autorizar facturas" at bounding box center [1395, 658] width 152 height 40
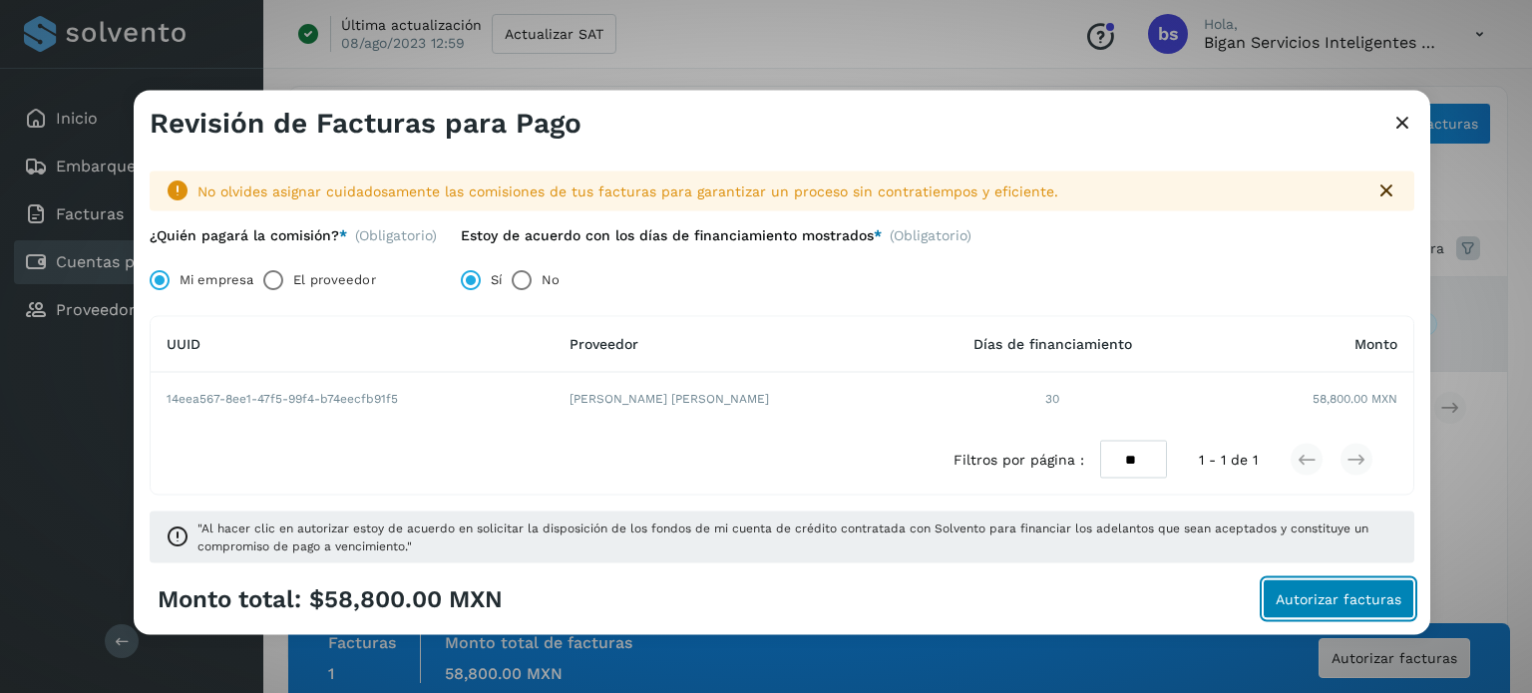
click at [1347, 593] on span "Autorizar facturas" at bounding box center [1339, 600] width 126 height 14
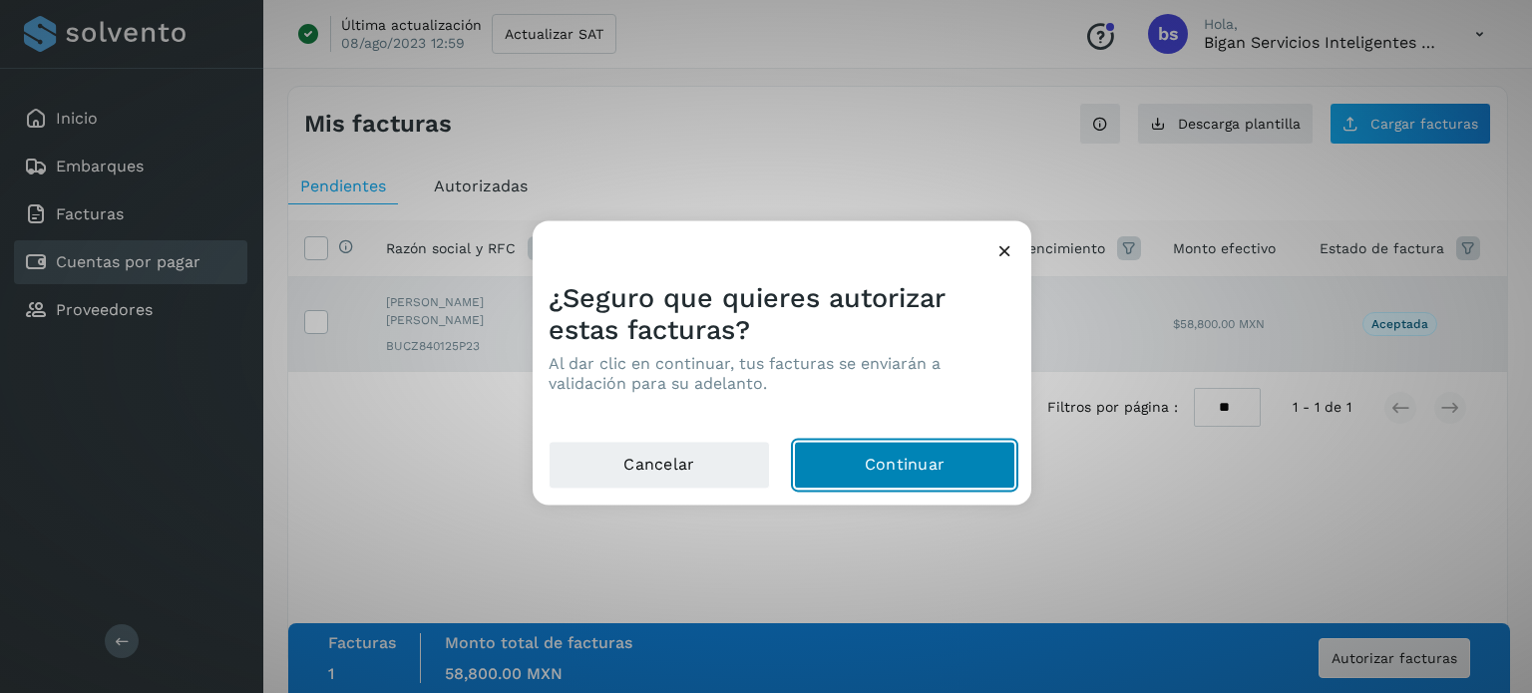
click at [855, 463] on button "Continuar" at bounding box center [904, 465] width 221 height 48
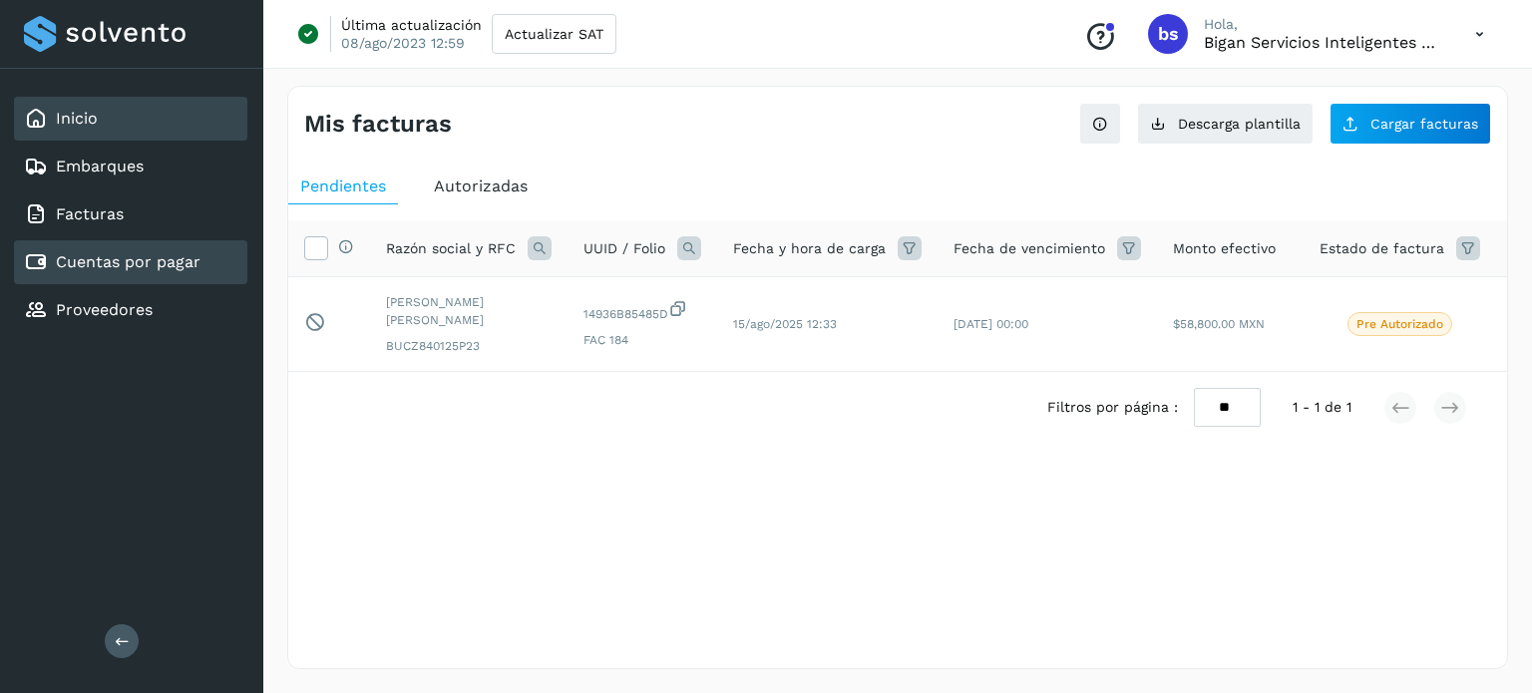
click at [76, 111] on link "Inicio" at bounding box center [77, 118] width 42 height 19
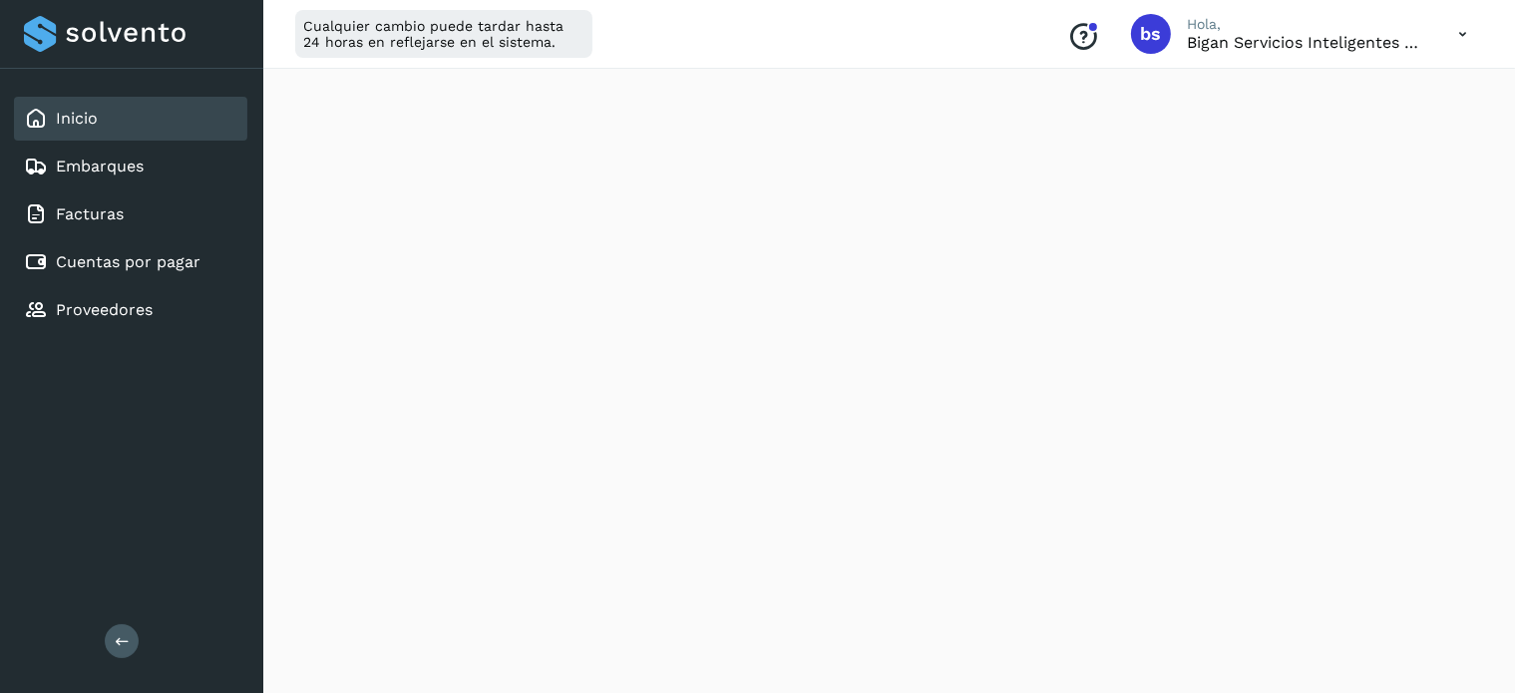
scroll to position [399, 0]
